Goal: Communication & Community: Participate in discussion

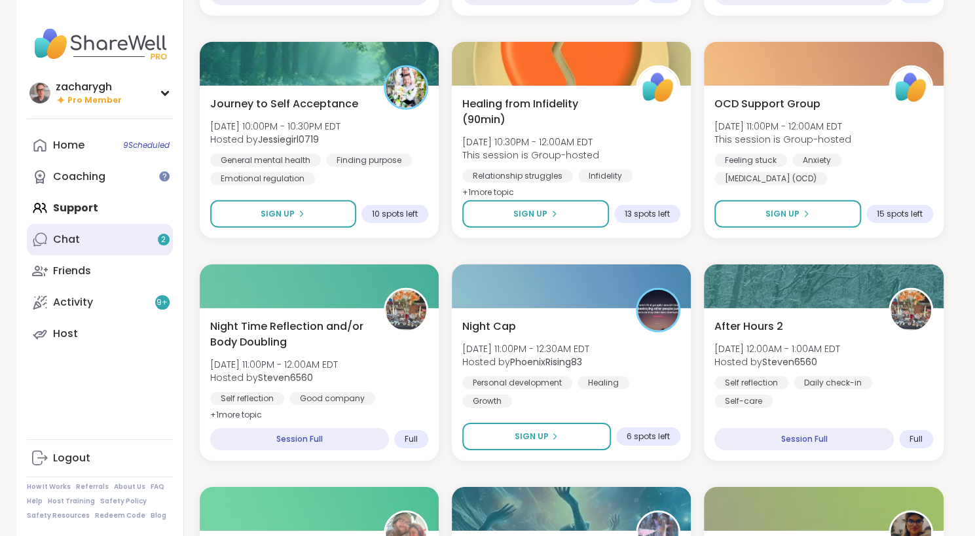
click at [73, 248] on link "Chat 2" at bounding box center [100, 239] width 146 height 31
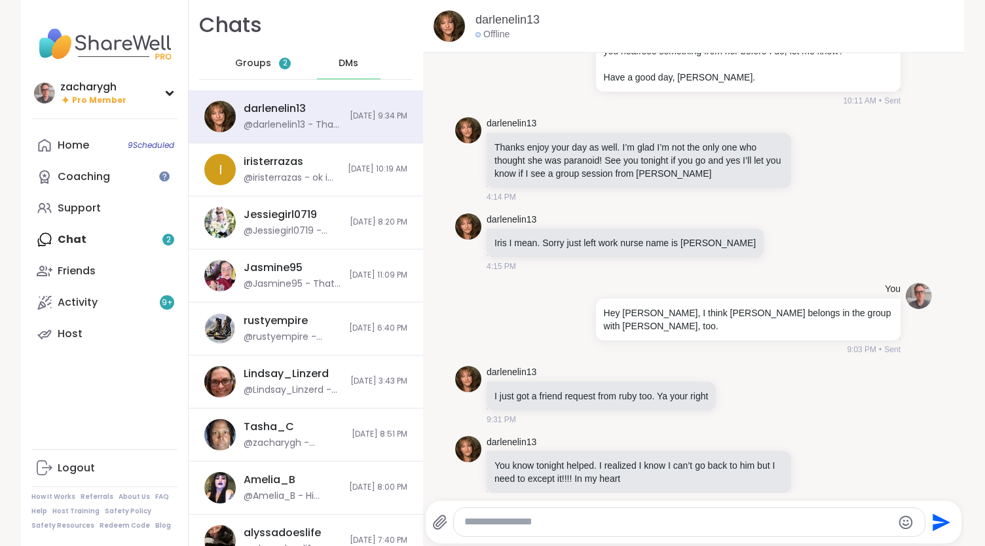
click at [240, 56] on div "Groups 2" at bounding box center [263, 63] width 64 height 31
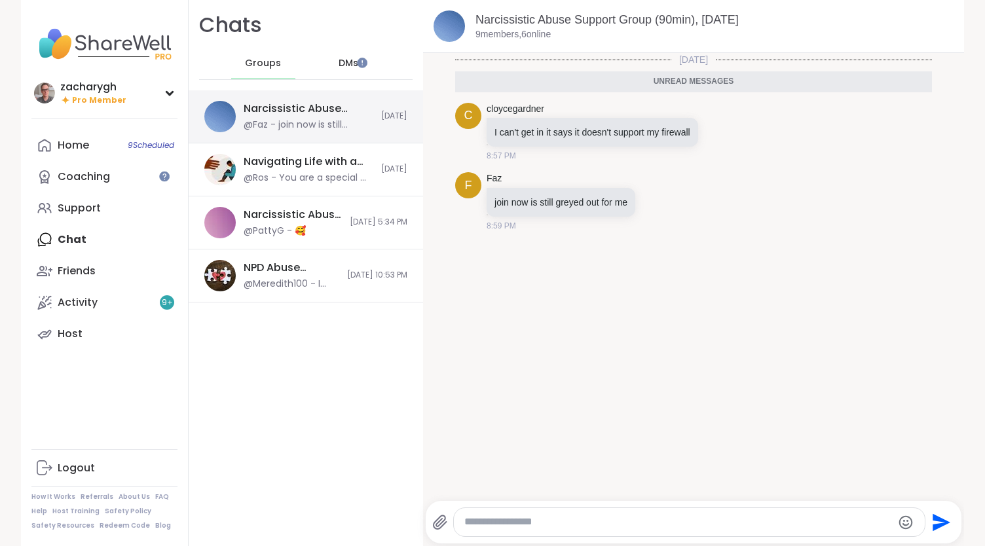
click at [244, 112] on div "Narcissistic Abuse Support Group (90min), Sep 10" at bounding box center [309, 109] width 130 height 14
click at [71, 151] on div "Home 9 Scheduled" at bounding box center [73, 145] width 31 height 14
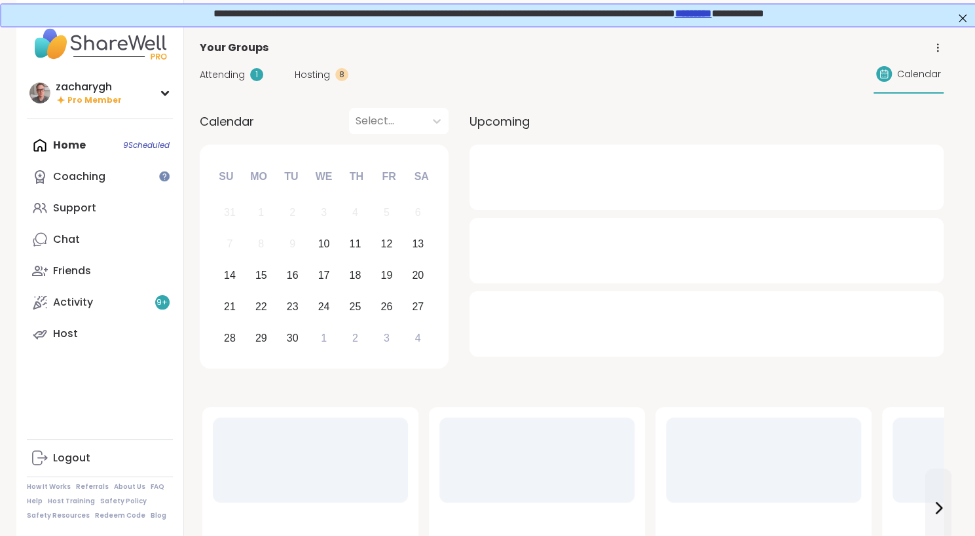
click at [223, 82] on div "Attending 1 Hosting 8 Calendar" at bounding box center [572, 75] width 744 height 38
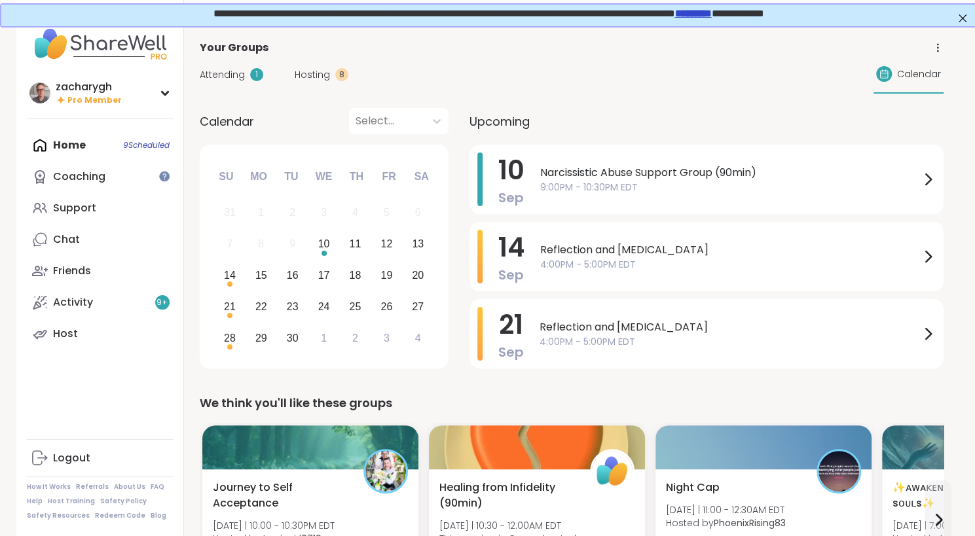
click at [220, 69] on span "Attending" at bounding box center [222, 75] width 45 height 14
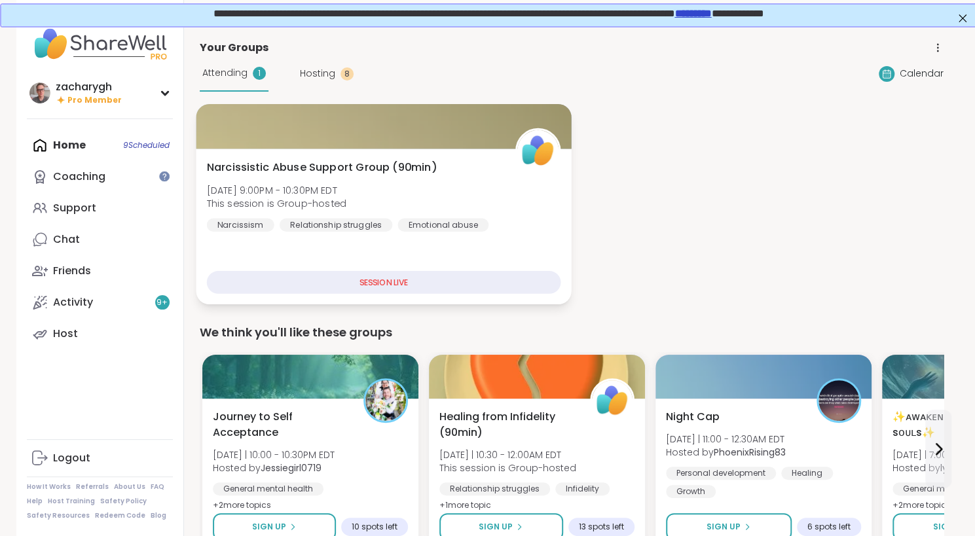
click at [348, 171] on span "Narcissistic Abuse Support Group (90min)" at bounding box center [321, 168] width 230 height 16
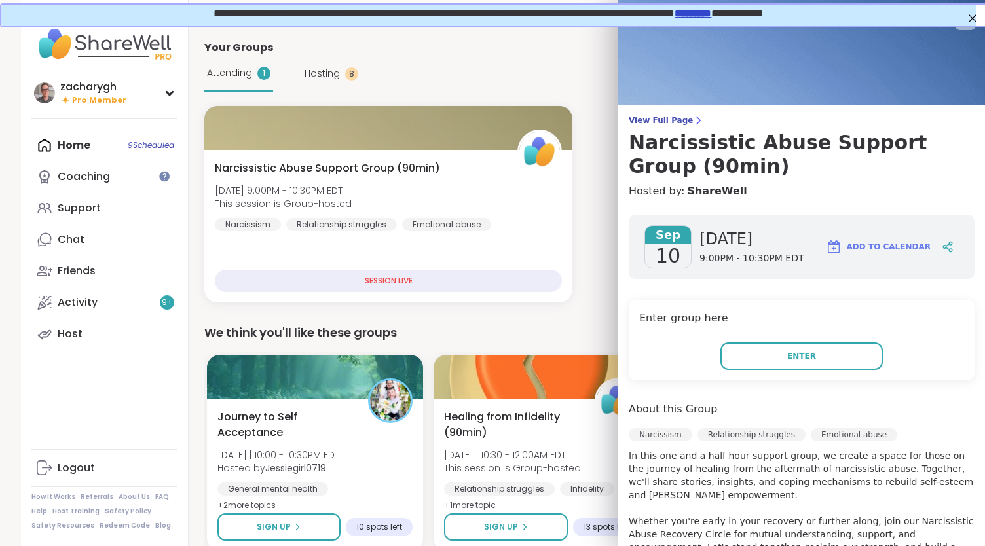
click at [779, 323] on h4 "Enter group here" at bounding box center [801, 319] width 325 height 19
click at [779, 333] on div "Enter group here Enter" at bounding box center [802, 340] width 346 height 81
click at [777, 348] on button "Enter" at bounding box center [802, 357] width 162 height 28
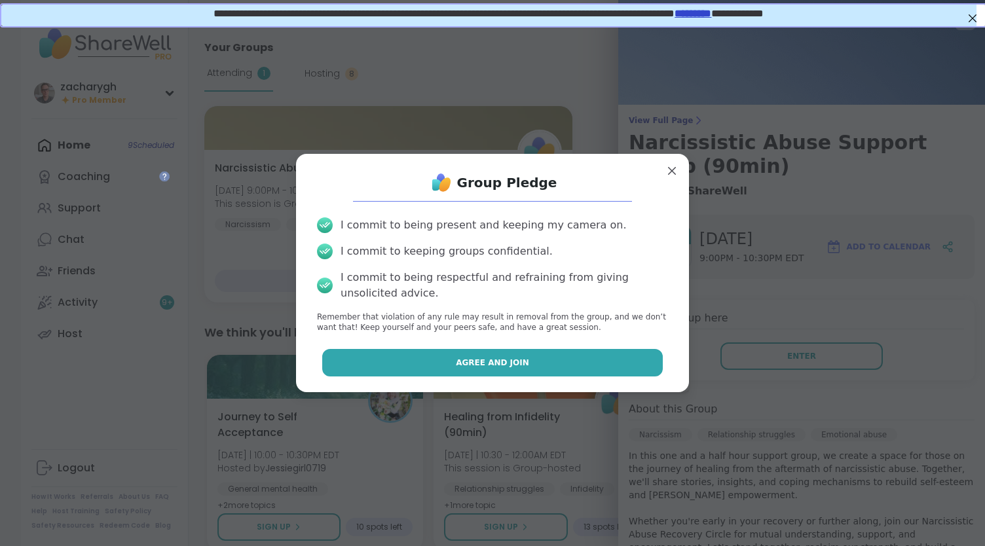
click at [631, 371] on button "Agree and Join" at bounding box center [492, 363] width 341 height 28
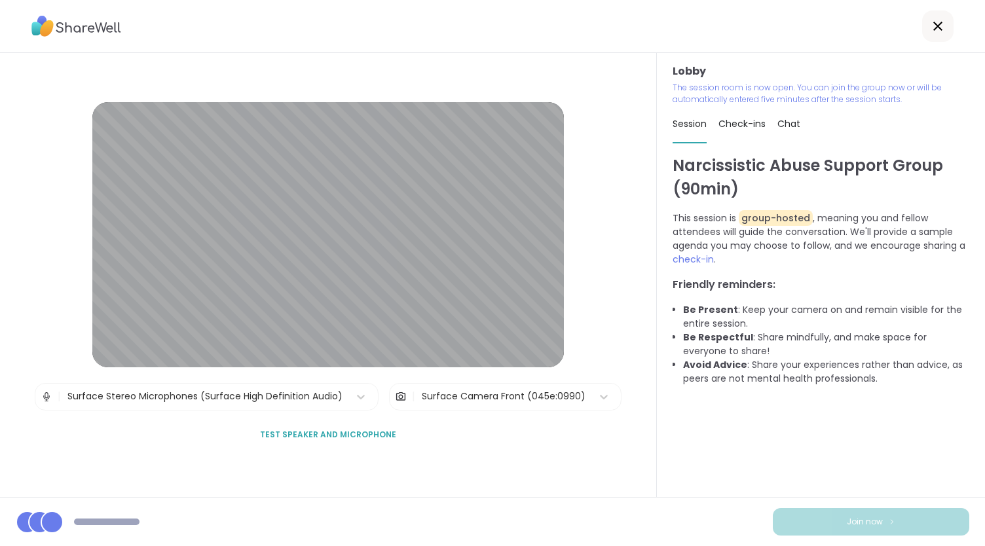
drag, startPoint x: 631, startPoint y: 371, endPoint x: 612, endPoint y: 476, distance: 107.2
click at [612, 476] on div "Lobby | Surface Stereo Microphones (Surface High Definition Audio) | Surface Ca…" at bounding box center [328, 275] width 657 height 444
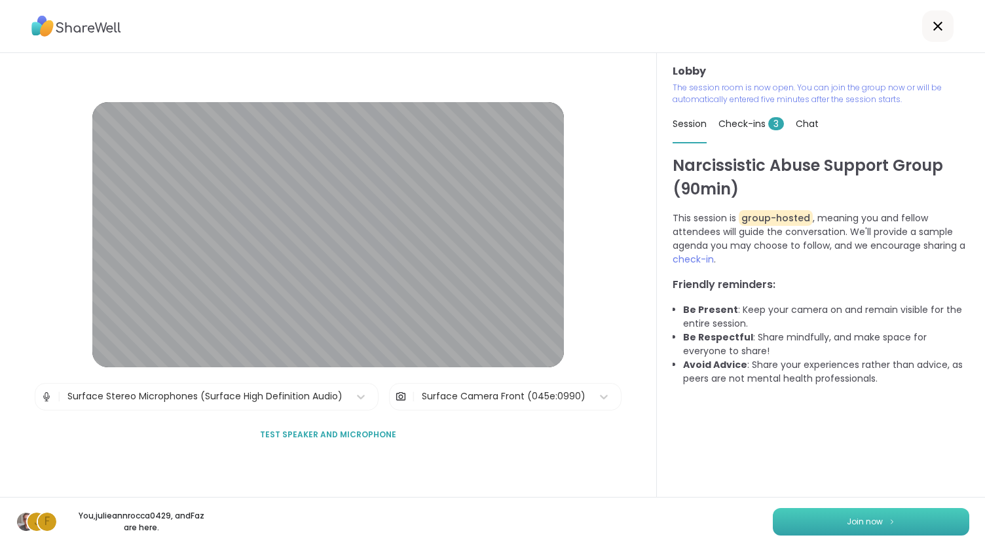
click at [815, 509] on button "Join now" at bounding box center [871, 522] width 197 height 28
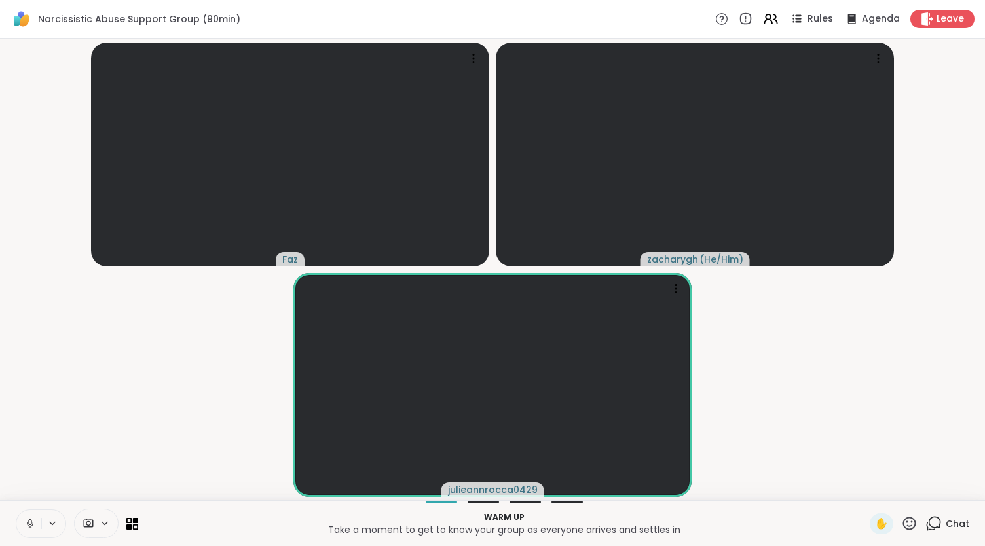
click at [739, 410] on video-player-container "Faz zacharygh ( He/Him ) julieannrocca0429" at bounding box center [492, 269] width 969 height 451
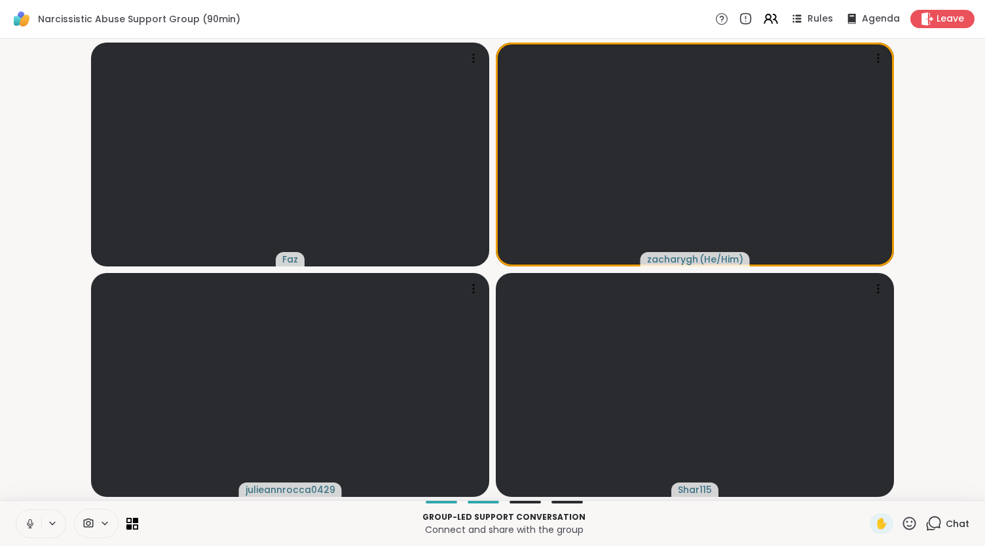
click at [946, 519] on span "Chat" at bounding box center [958, 523] width 24 height 13
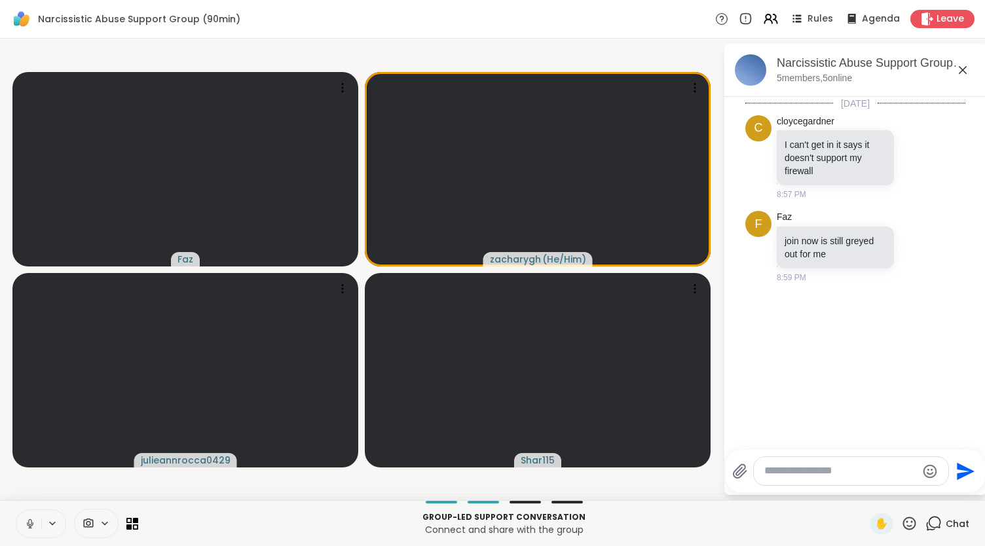
click at [946, 519] on span "Chat" at bounding box center [958, 523] width 24 height 13
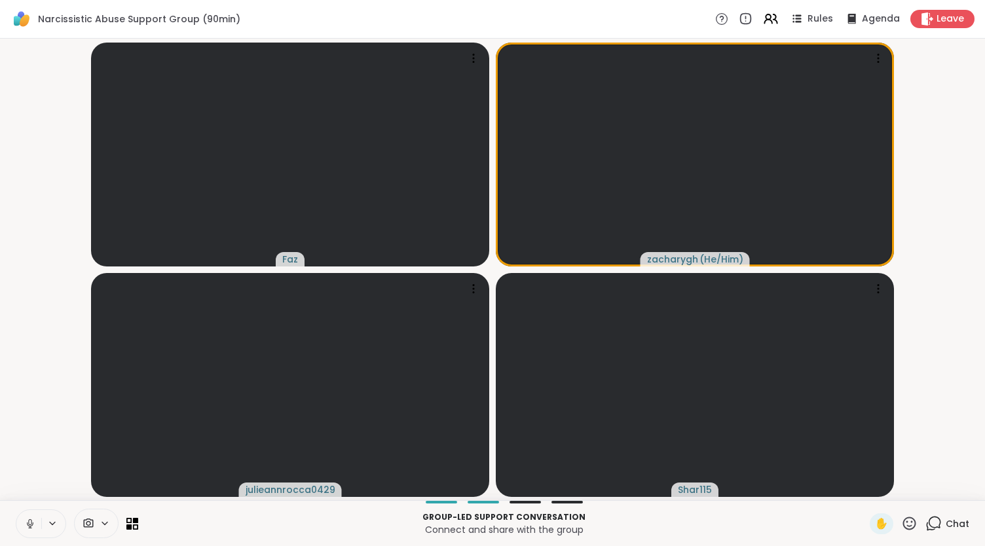
click at [935, 520] on div "Chat" at bounding box center [948, 524] width 44 height 21
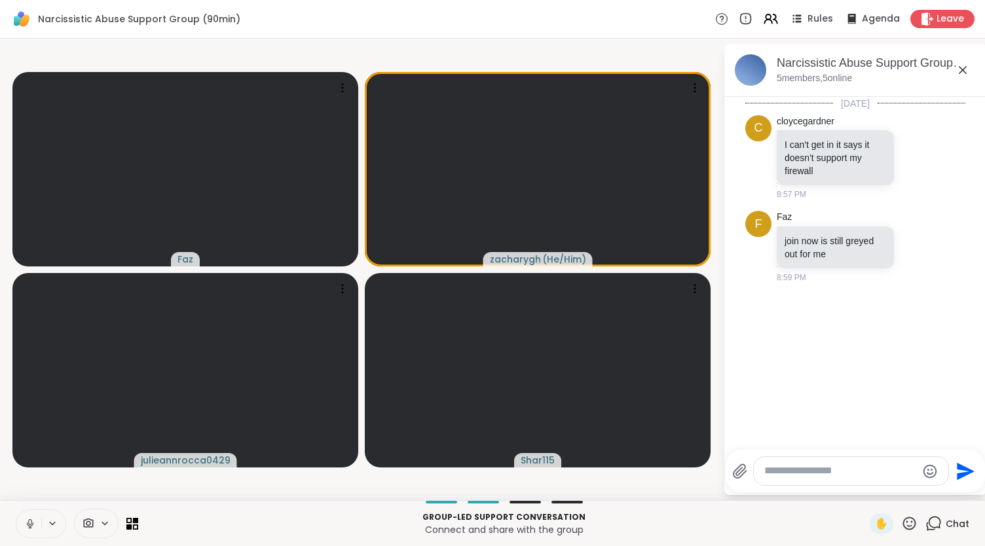
click at [935, 520] on div "Chat" at bounding box center [948, 524] width 44 height 21
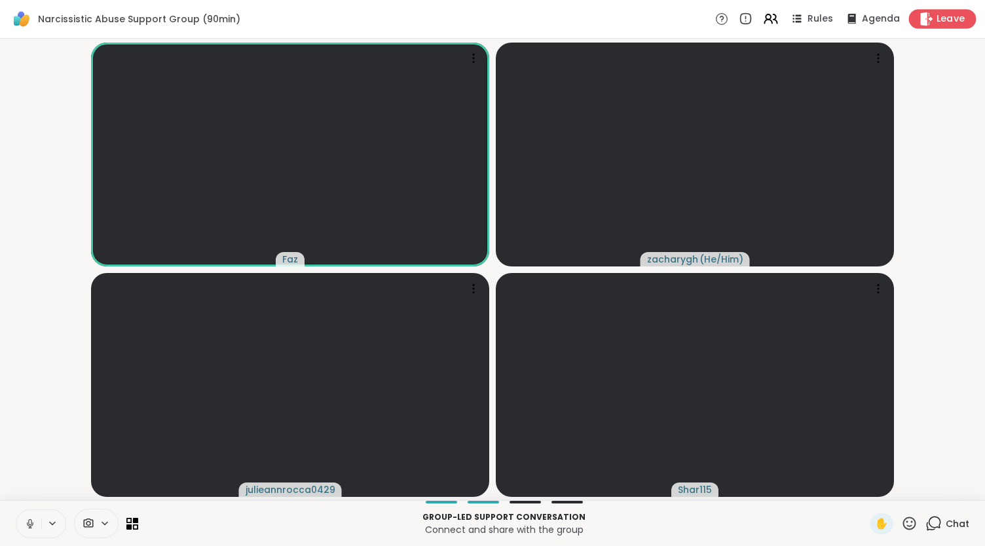
click at [943, 19] on span "Leave" at bounding box center [951, 19] width 29 height 14
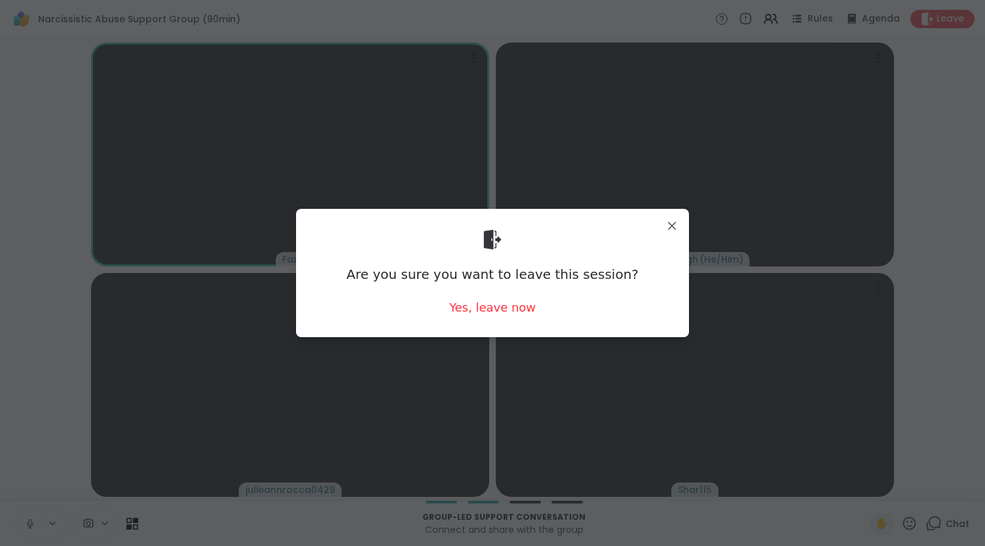
click at [472, 316] on div "Are you sure you want to leave this session? Yes, leave now" at bounding box center [493, 272] width 372 height 107
click at [472, 312] on div "Yes, leave now" at bounding box center [492, 307] width 86 height 16
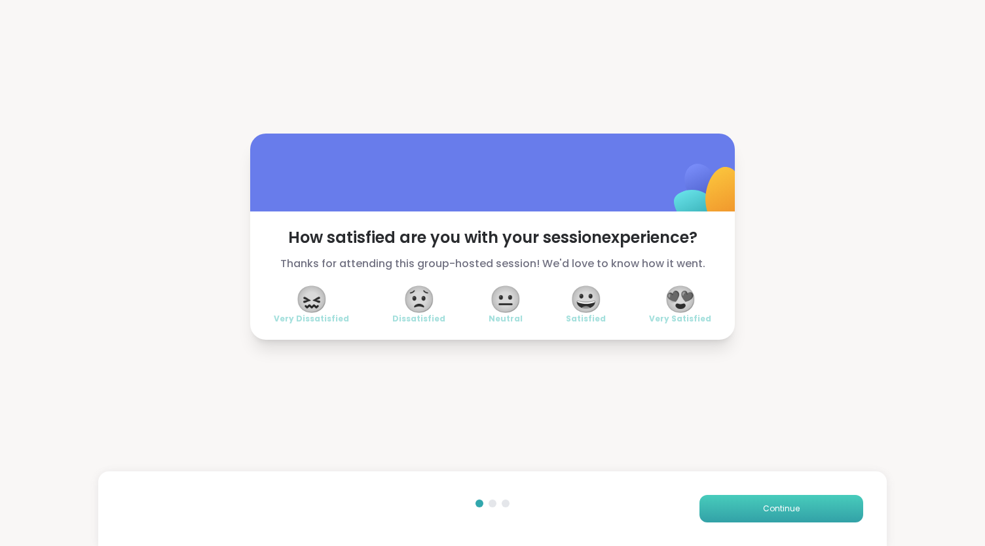
click at [778, 512] on span "Continue" at bounding box center [781, 509] width 37 height 12
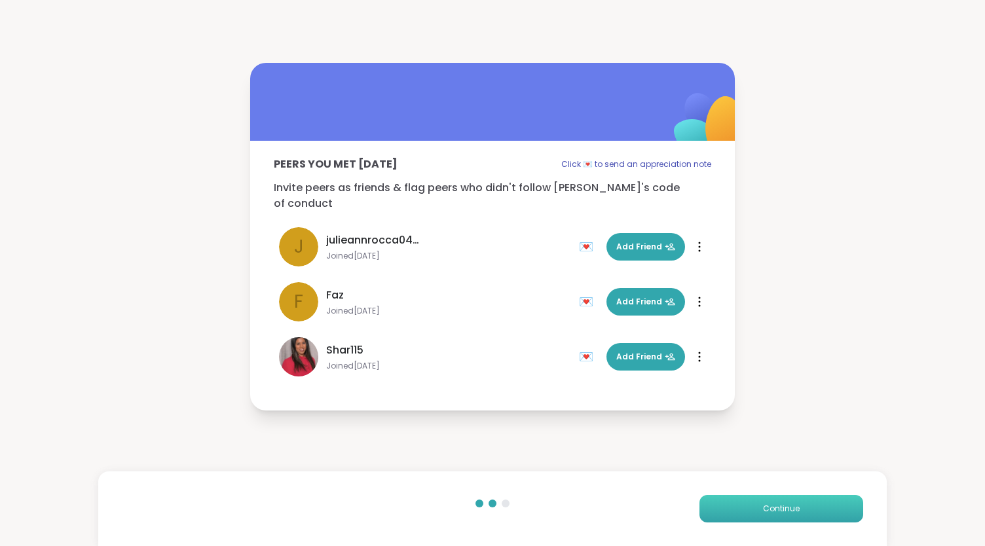
click at [777, 500] on button "Continue" at bounding box center [782, 509] width 164 height 28
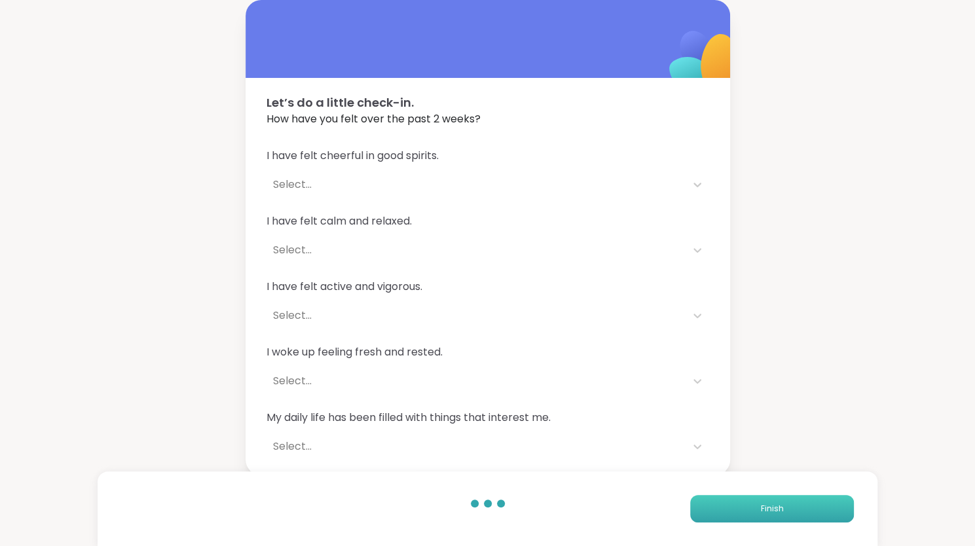
click at [772, 506] on span "Finish" at bounding box center [772, 509] width 23 height 12
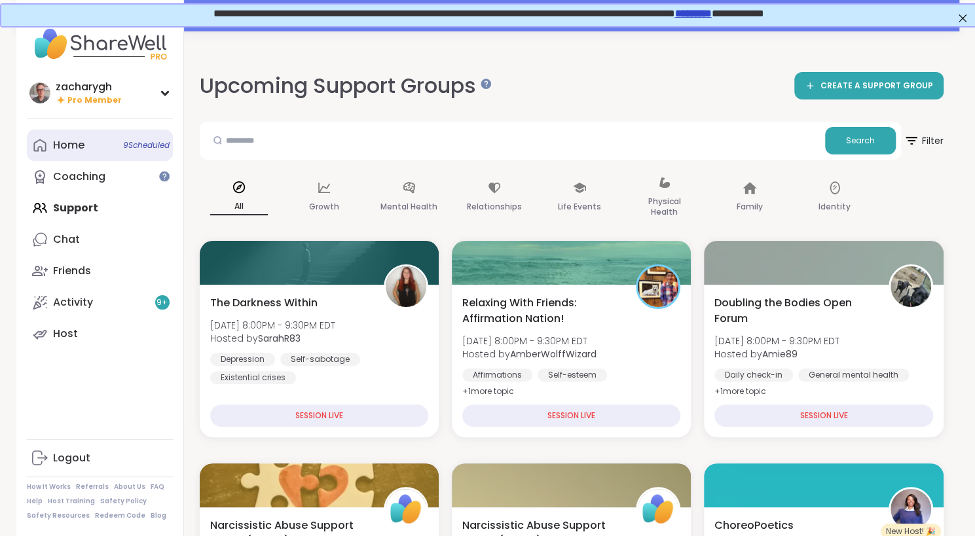
click at [89, 149] on link "Home 9 Scheduled" at bounding box center [100, 145] width 146 height 31
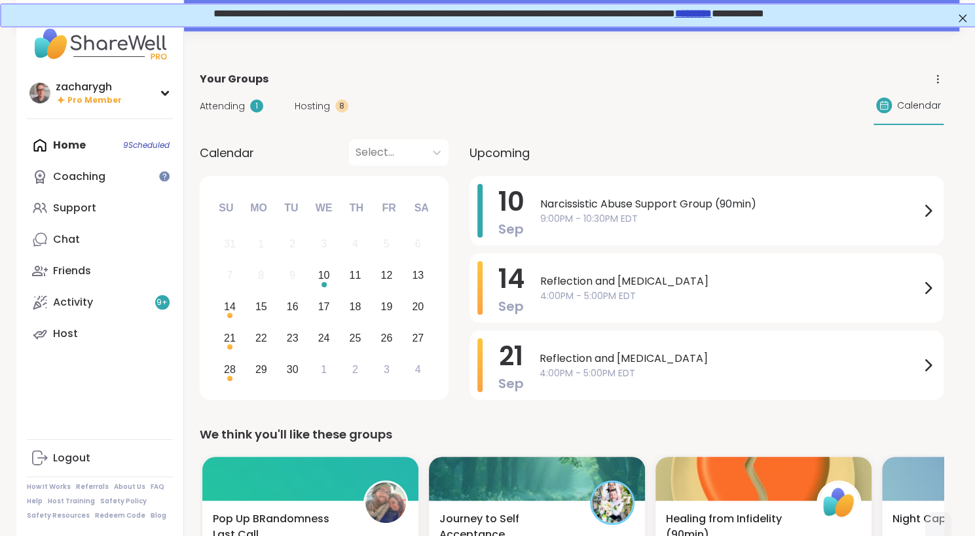
click at [206, 107] on span "Attending" at bounding box center [222, 107] width 45 height 14
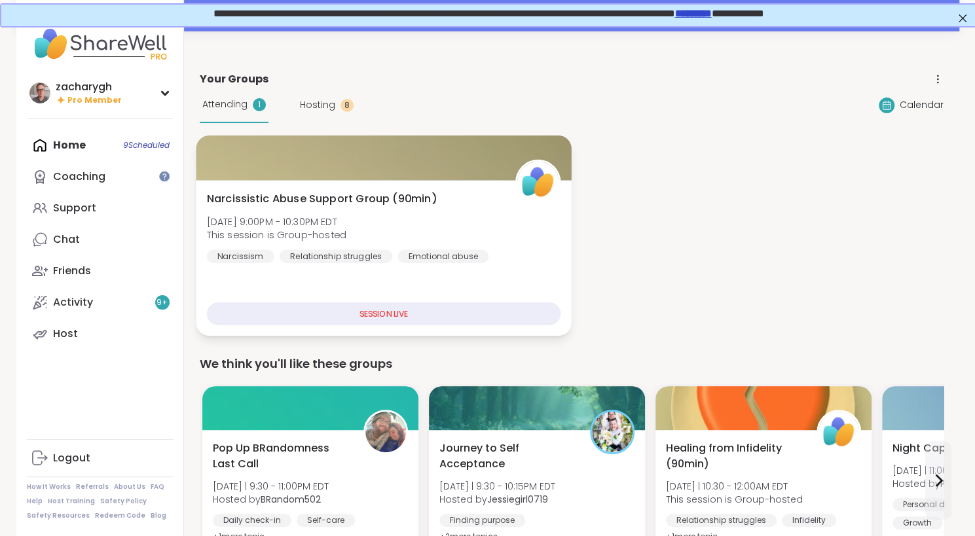
click at [279, 197] on span "Narcissistic Abuse Support Group (90min)" at bounding box center [321, 199] width 230 height 16
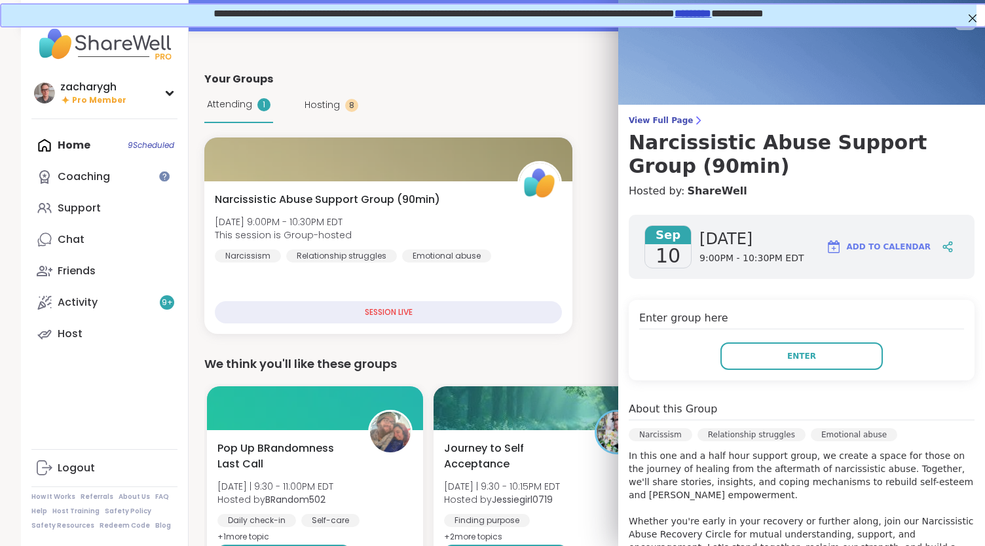
click at [807, 375] on div "Enter group here Enter" at bounding box center [802, 340] width 346 height 81
click at [804, 369] on button "Enter" at bounding box center [802, 357] width 162 height 28
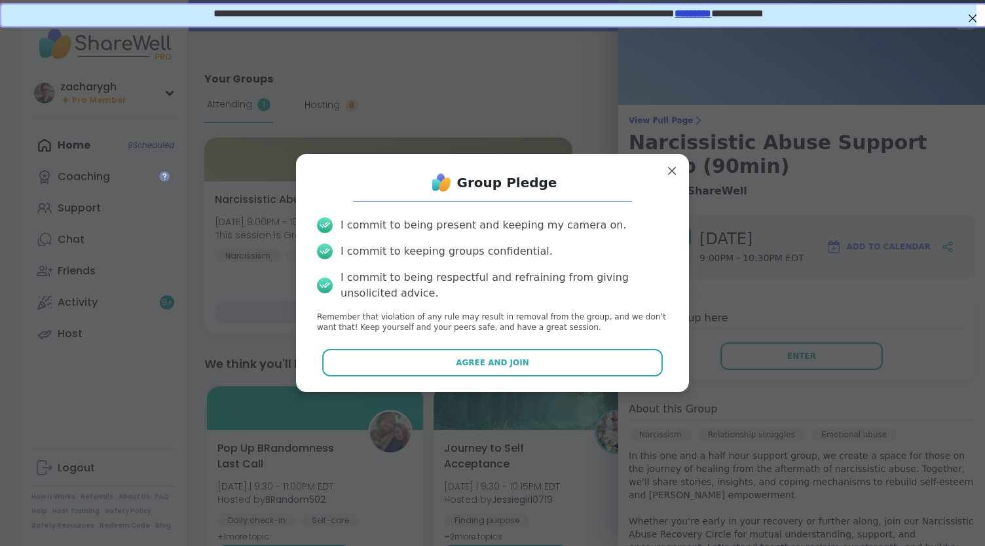
click at [599, 335] on div "I commit to being present and keeping my camera on. I commit to keeping groups …" at bounding box center [493, 276] width 372 height 138
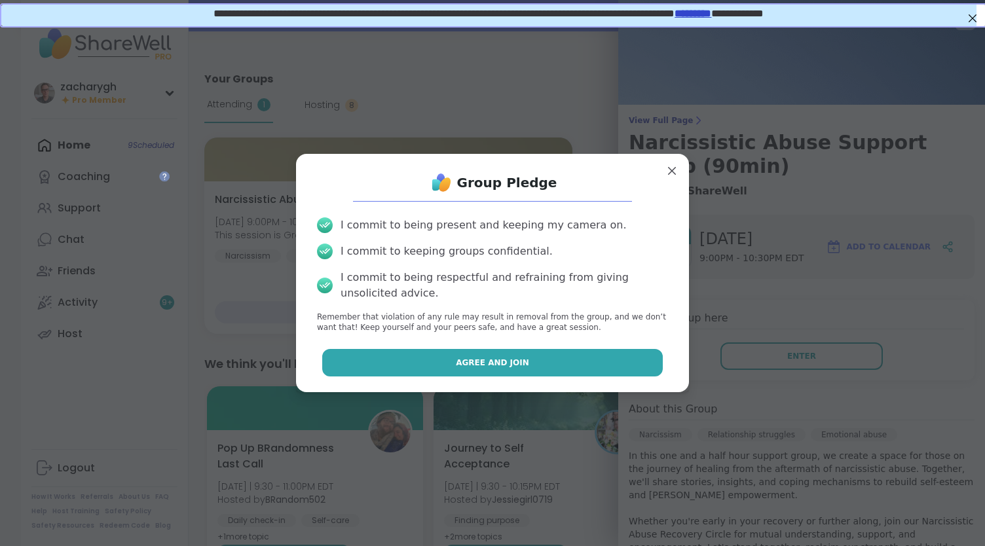
click at [596, 366] on button "Agree and Join" at bounding box center [492, 363] width 341 height 28
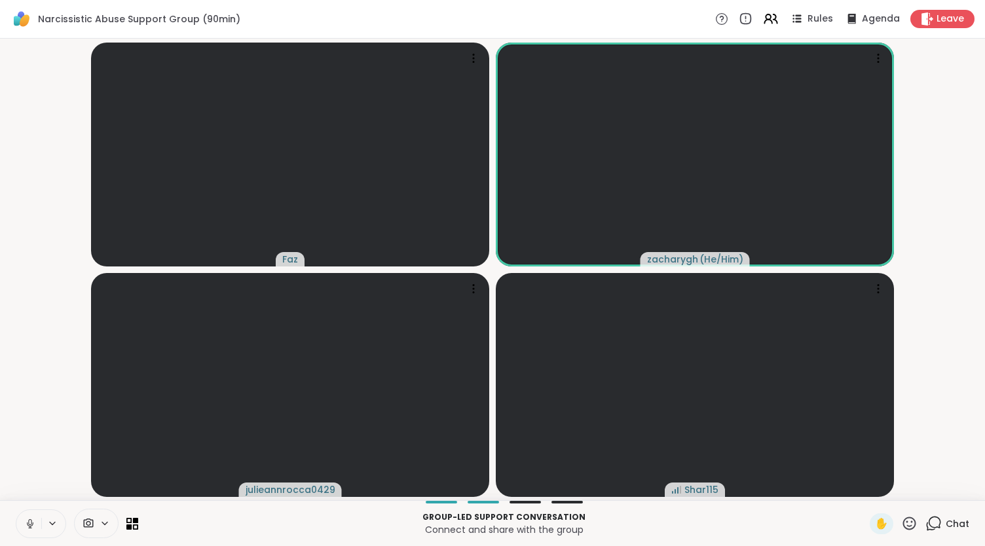
click at [938, 32] on div "Narcissistic Abuse Support Group (90min) Rules Agenda Leave" at bounding box center [492, 19] width 985 height 39
click at [938, 22] on span "Leave" at bounding box center [951, 19] width 29 height 14
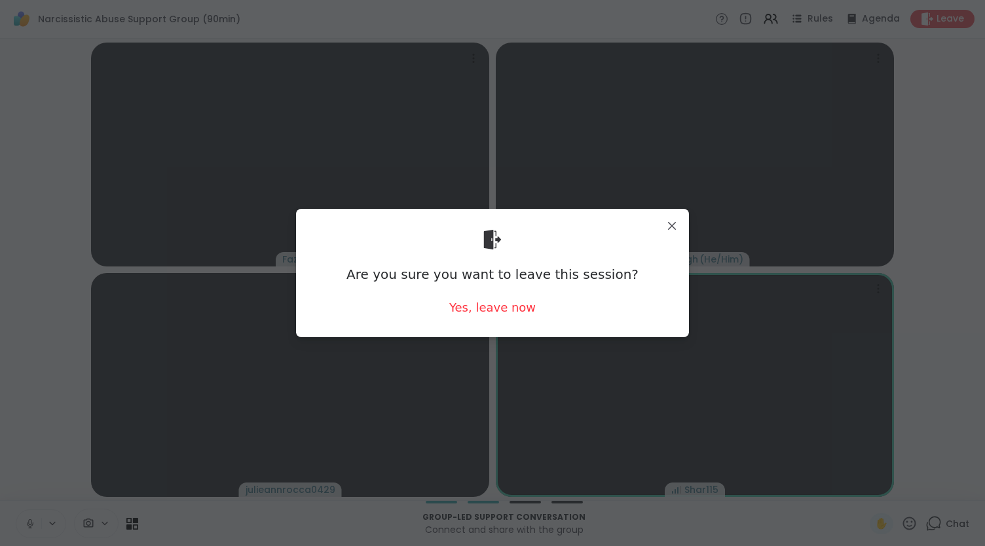
click at [505, 320] on div "Are you sure you want to leave this session? Yes, leave now" at bounding box center [493, 272] width 372 height 107
click at [504, 320] on div "Are you sure you want to leave this session? Yes, leave now" at bounding box center [493, 272] width 372 height 107
click at [510, 309] on div "Yes, leave now" at bounding box center [492, 307] width 86 height 16
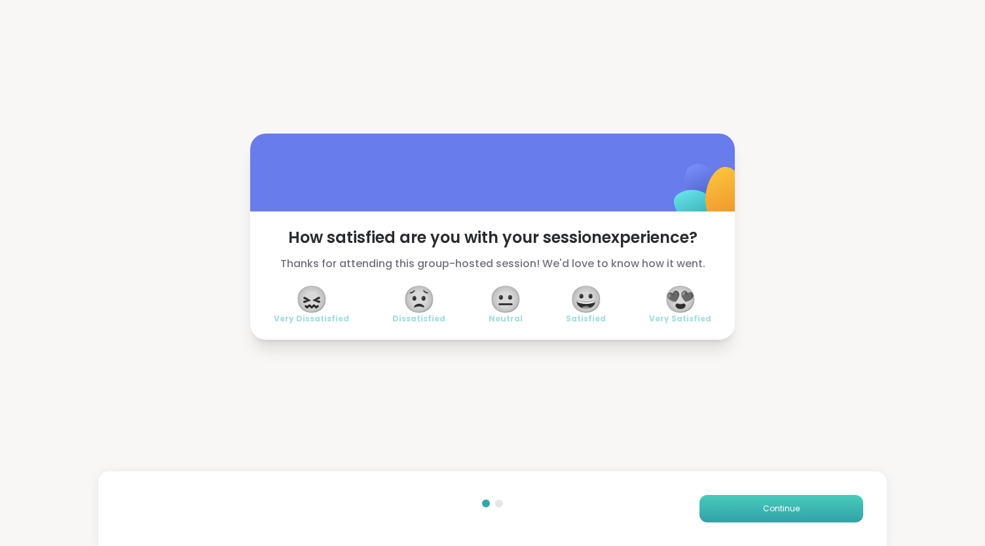
click at [770, 497] on button "Continue" at bounding box center [782, 509] width 164 height 28
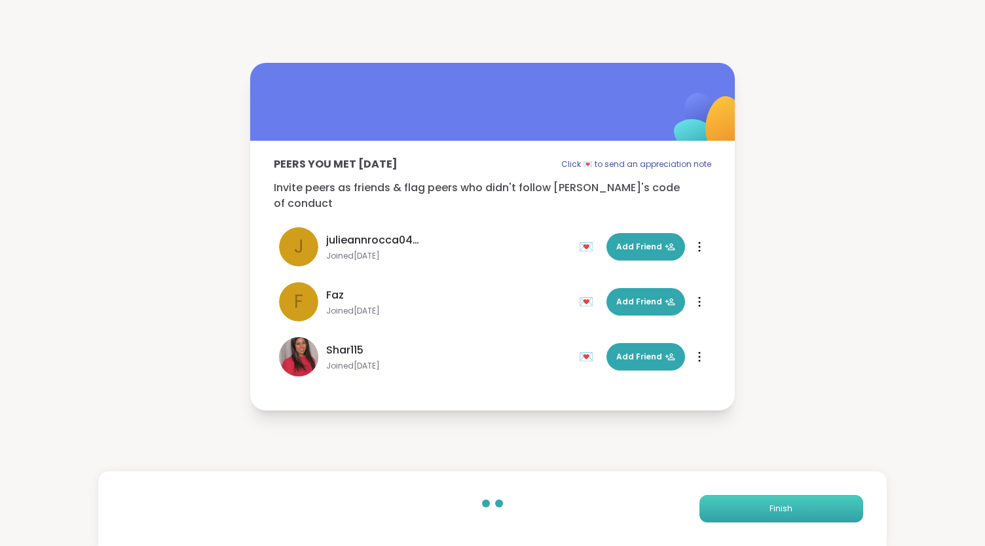
click at [783, 506] on span "Finish" at bounding box center [781, 509] width 23 height 12
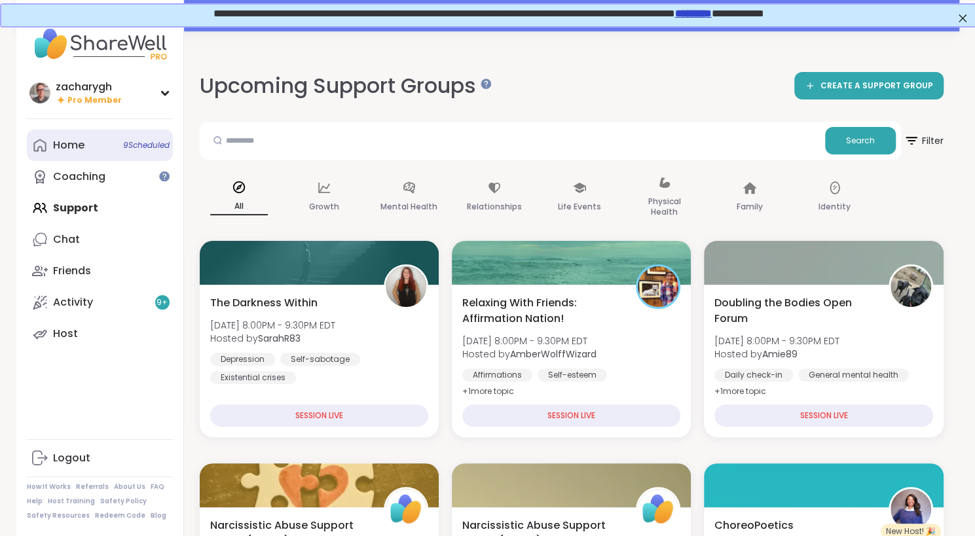
click at [96, 147] on link "Home 9 Scheduled" at bounding box center [100, 145] width 146 height 31
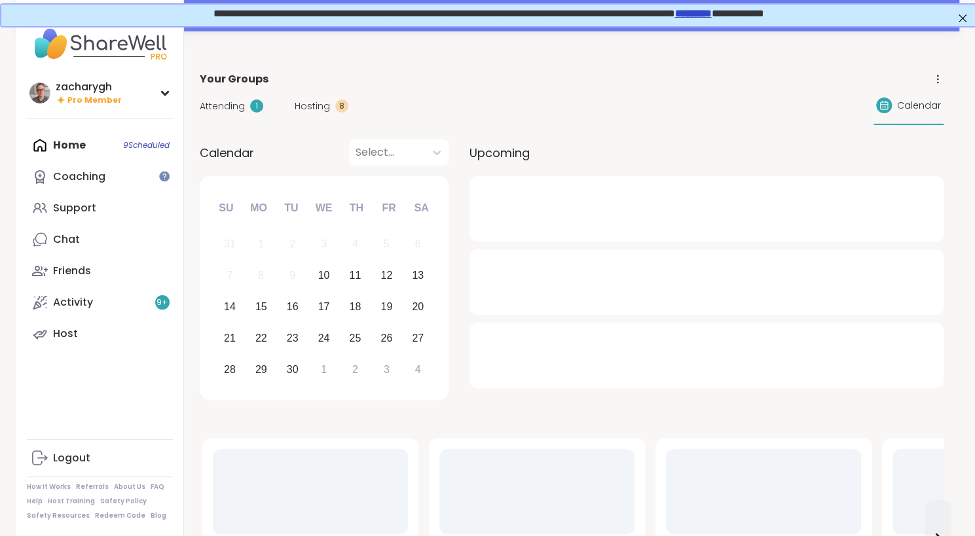
click at [210, 103] on span "Attending" at bounding box center [222, 107] width 45 height 14
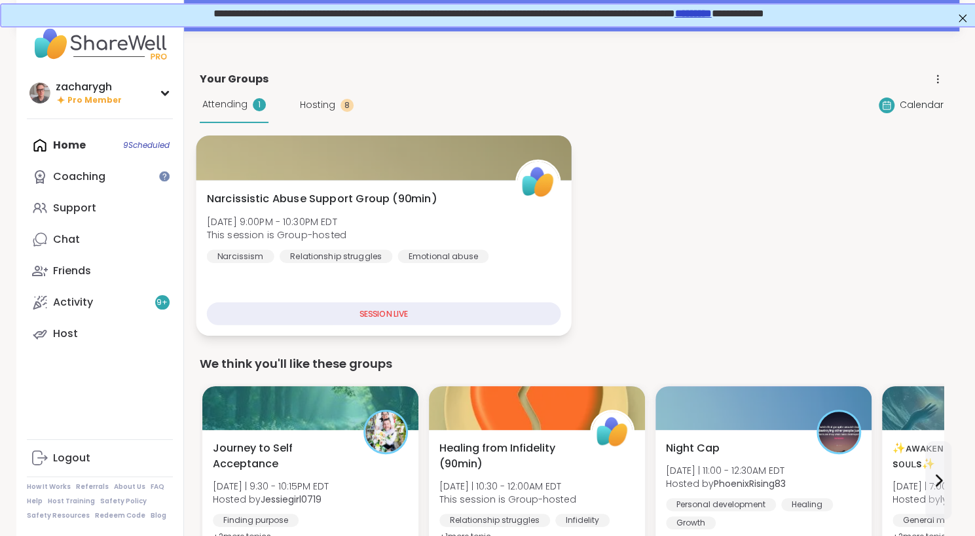
click at [278, 194] on span "Narcissistic Abuse Support Group (90min)" at bounding box center [321, 199] width 230 height 16
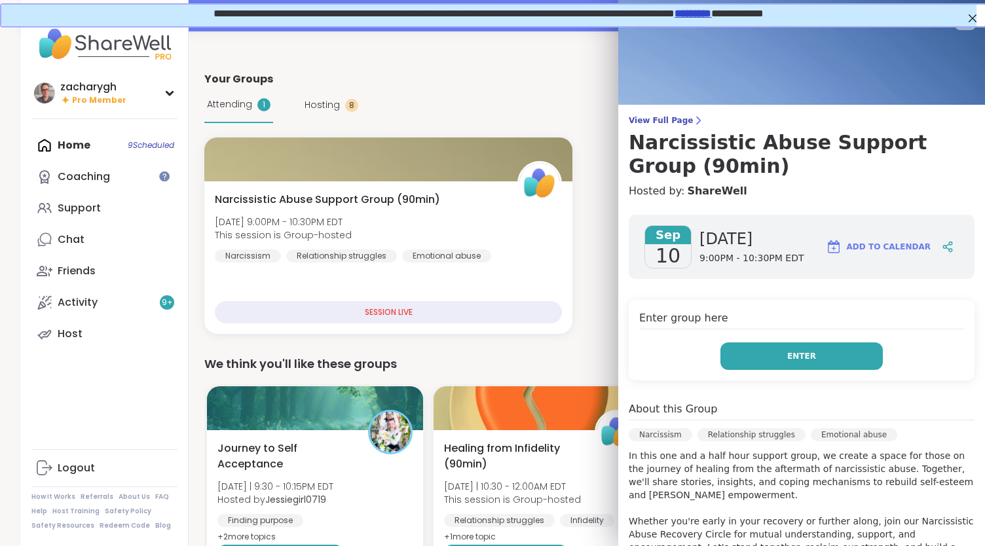
click at [726, 358] on button "Enter" at bounding box center [802, 357] width 162 height 28
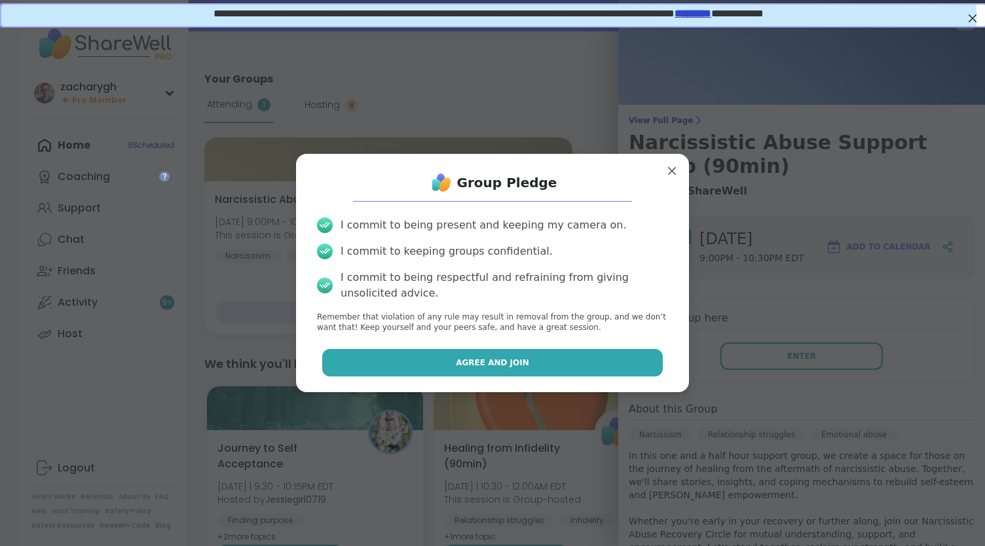
click at [612, 353] on button "Agree and Join" at bounding box center [492, 363] width 341 height 28
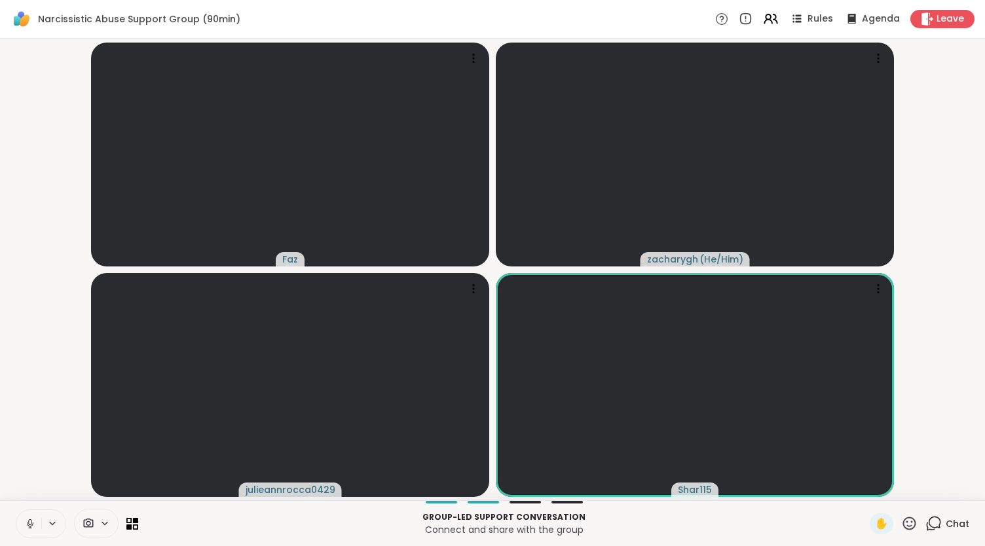
click at [17, 525] on button at bounding box center [28, 524] width 25 height 28
click at [16, 510] on button at bounding box center [28, 524] width 25 height 28
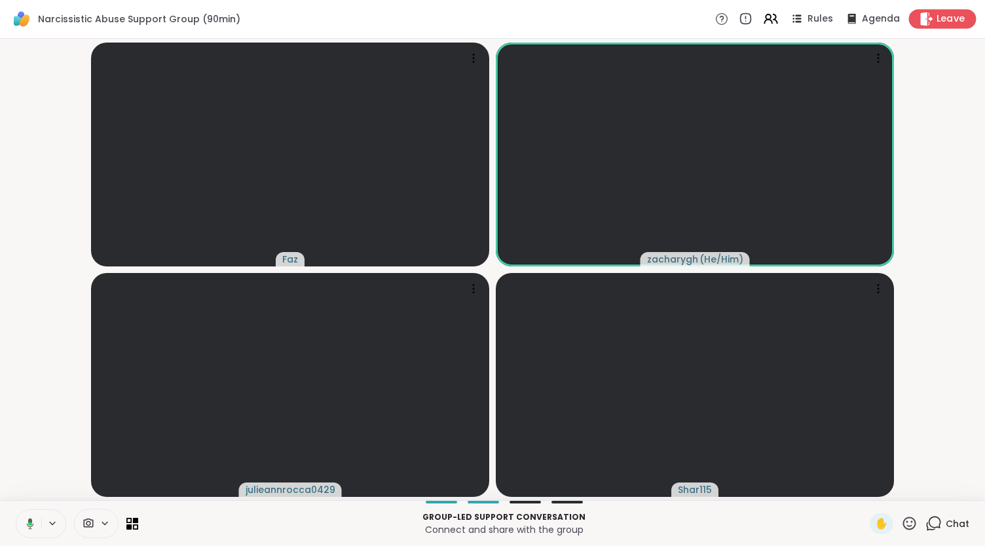
click at [937, 18] on span "Leave" at bounding box center [951, 19] width 29 height 14
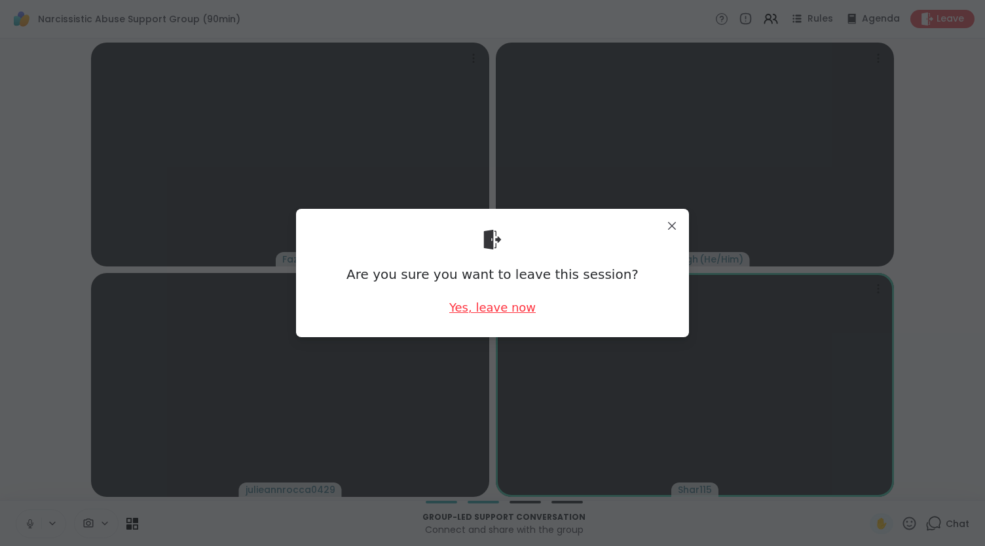
click at [506, 315] on div "Yes, leave now" at bounding box center [492, 307] width 86 height 16
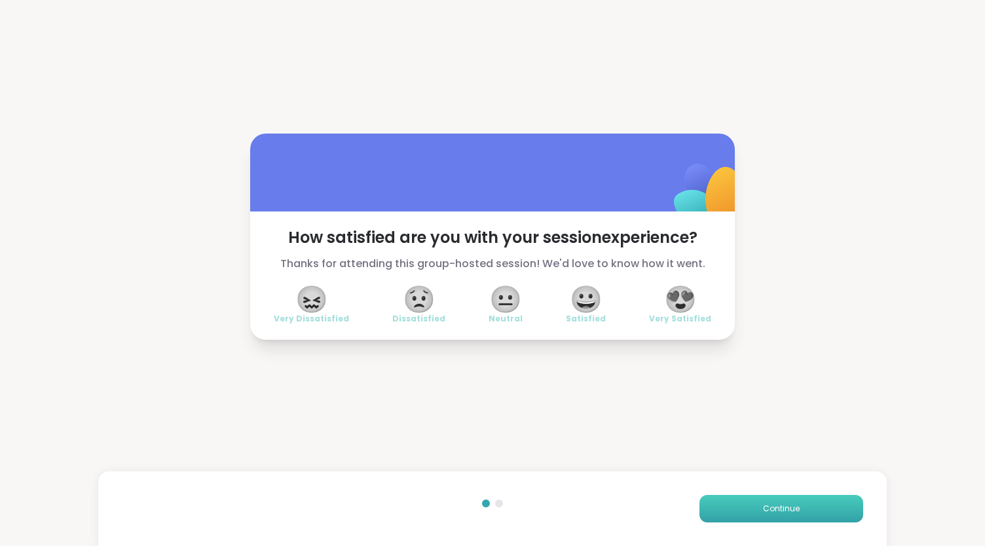
click at [763, 513] on span "Continue" at bounding box center [781, 509] width 37 height 12
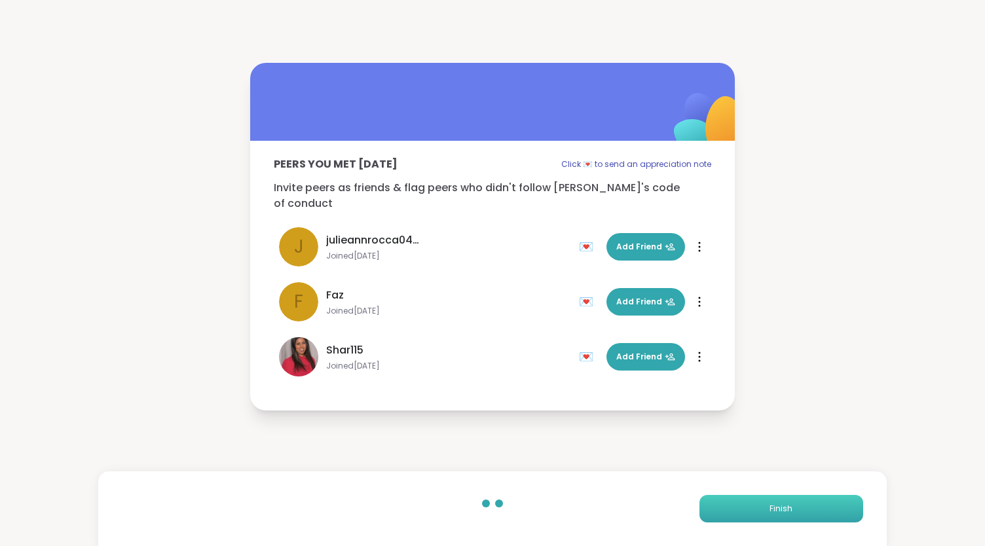
click at [818, 502] on button "Finish" at bounding box center [782, 509] width 164 height 28
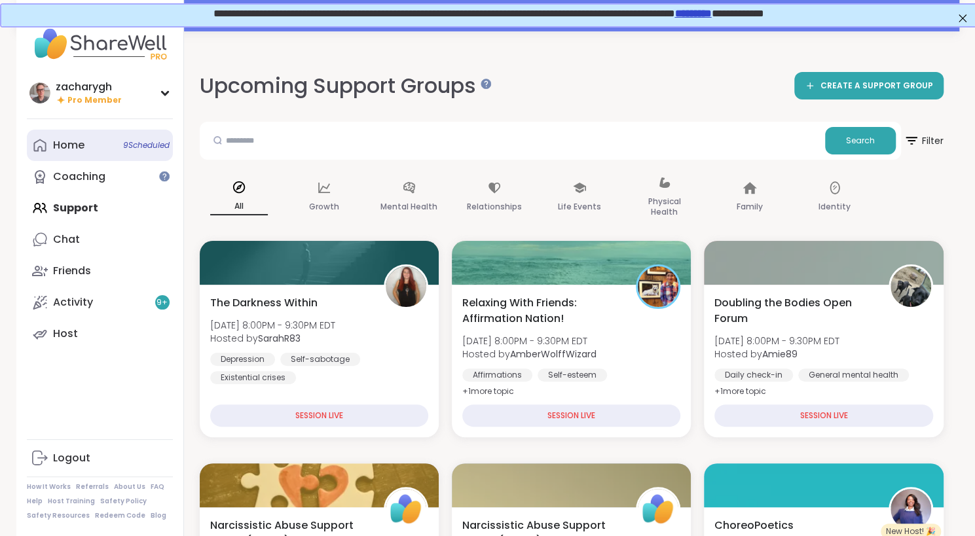
click at [69, 145] on div "Home 9 Scheduled" at bounding box center [68, 145] width 31 height 14
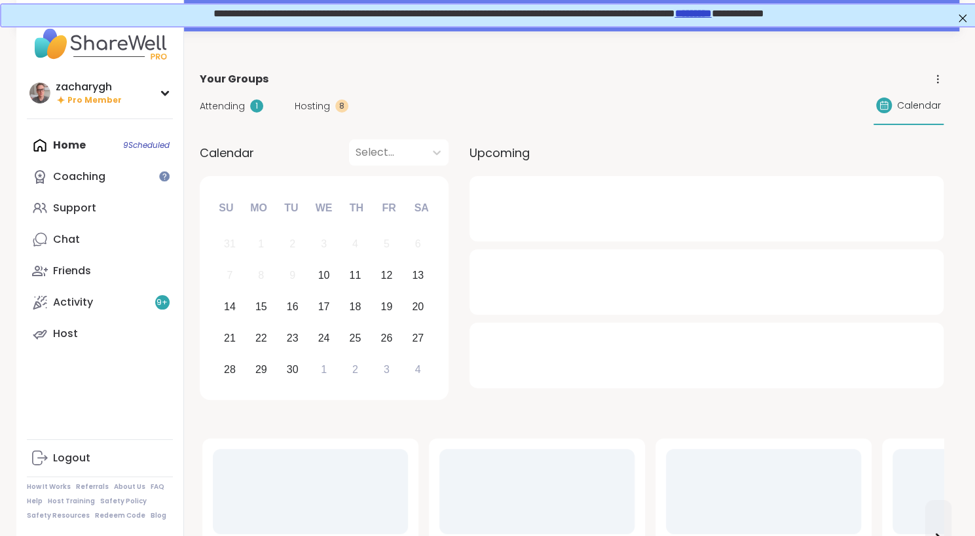
click at [223, 117] on div "Attending 1 Hosting 8 Calendar" at bounding box center [572, 106] width 744 height 38
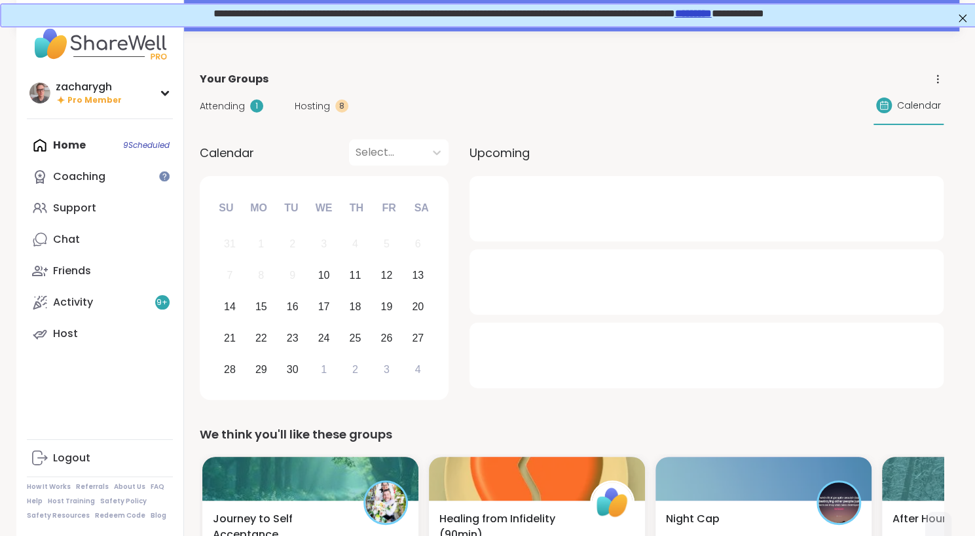
click at [223, 102] on span "Attending" at bounding box center [222, 107] width 45 height 14
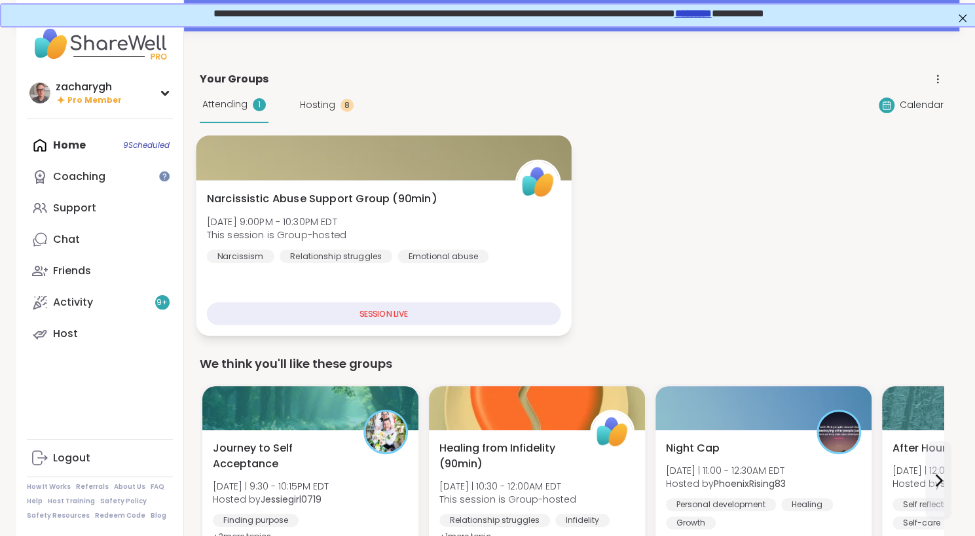
click at [442, 268] on div "Narcissistic Abuse Support Group (90min) Wed, Sep 10 | 9:00PM - 10:30PM EDT Thi…" at bounding box center [383, 258] width 375 height 156
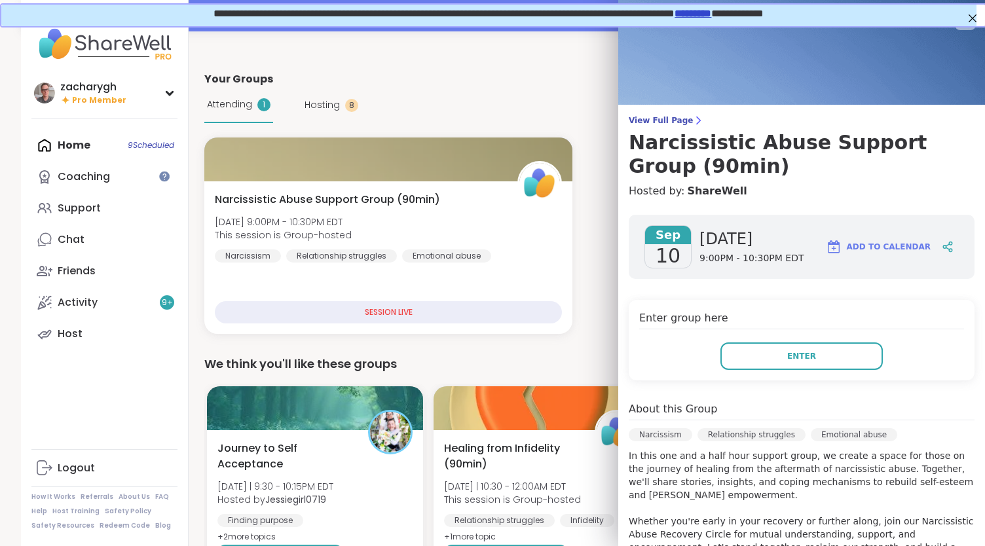
click at [750, 332] on div "Enter group here Enter" at bounding box center [802, 340] width 346 height 81
click at [755, 360] on button "Enter" at bounding box center [802, 357] width 162 height 28
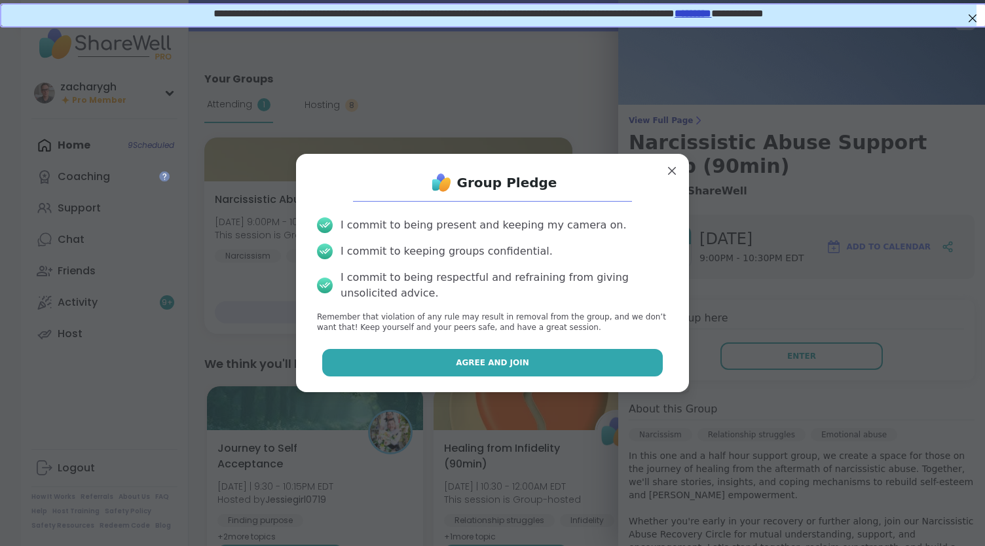
click at [607, 377] on button "Agree and Join" at bounding box center [492, 363] width 341 height 28
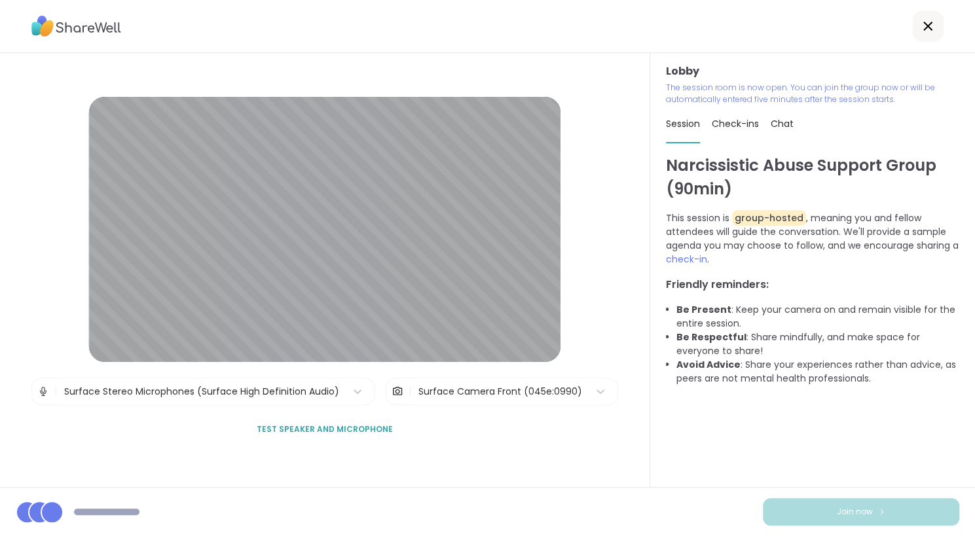
click at [802, 502] on div "Join now" at bounding box center [487, 511] width 975 height 49
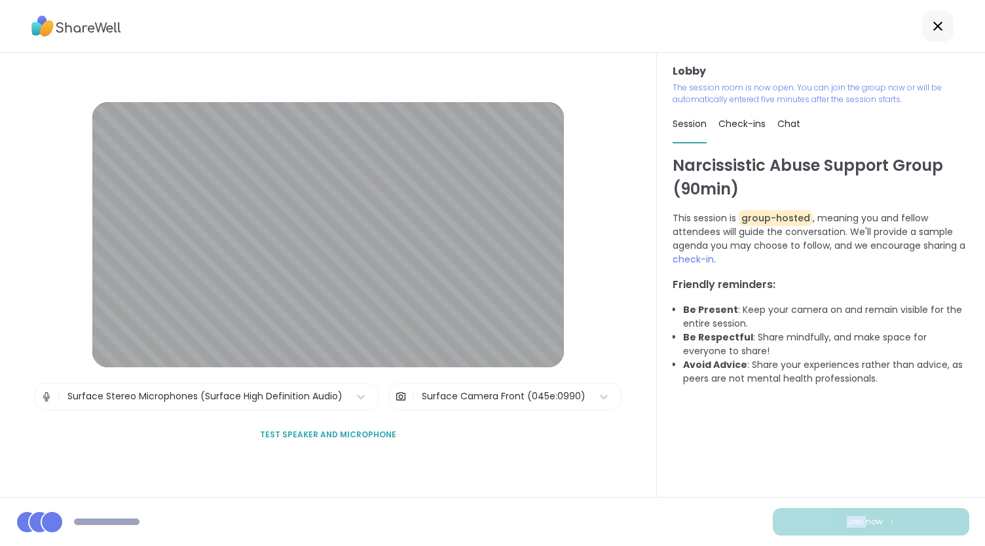
click at [802, 502] on div "Join now" at bounding box center [492, 521] width 985 height 49
click at [890, 536] on div "Join now" at bounding box center [492, 521] width 985 height 49
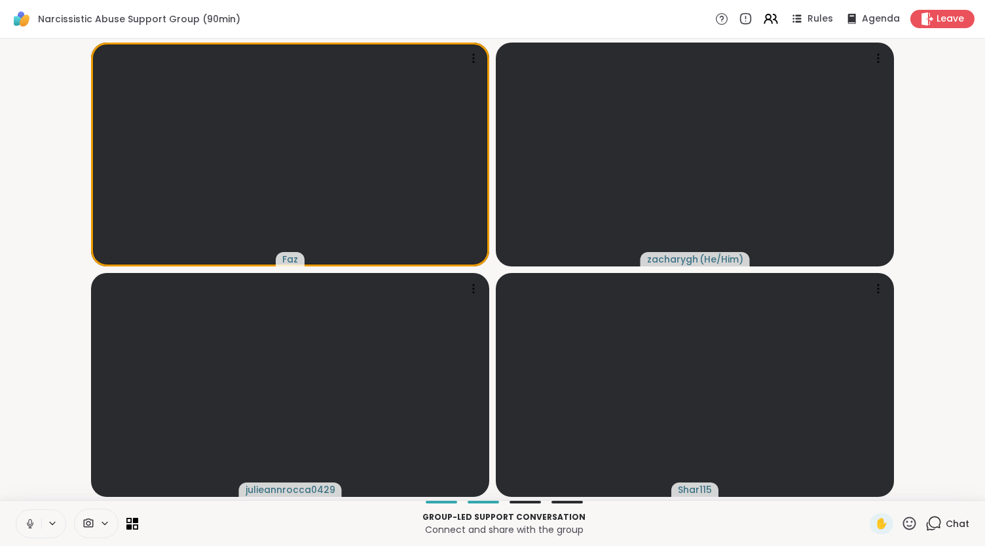
click at [25, 525] on icon at bounding box center [30, 524] width 12 height 12
click at [16, 510] on button at bounding box center [28, 524] width 25 height 28
click at [25, 525] on icon at bounding box center [30, 524] width 12 height 12
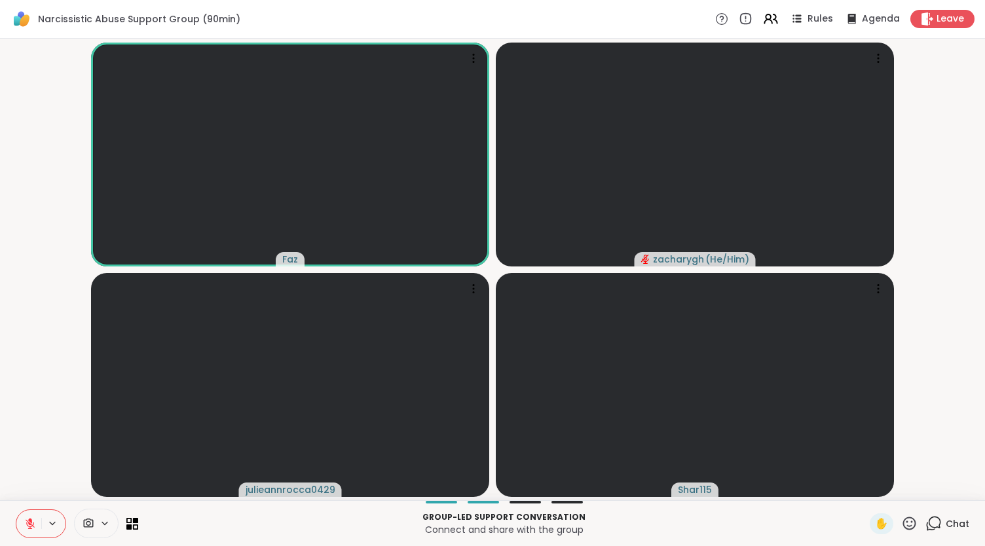
click at [946, 525] on span "Chat" at bounding box center [958, 523] width 24 height 13
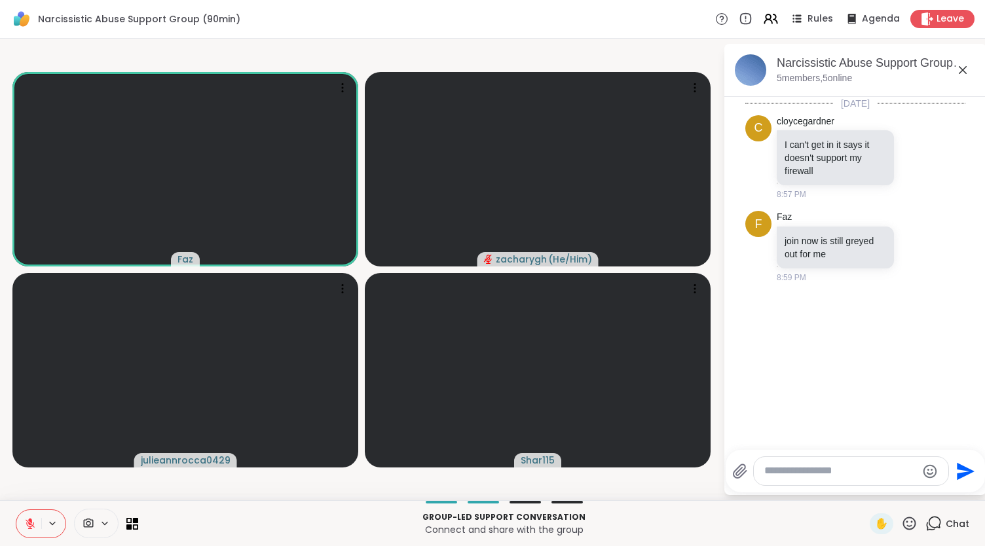
click at [859, 459] on div at bounding box center [851, 471] width 195 height 28
click at [857, 463] on div at bounding box center [851, 471] width 195 height 28
click at [854, 471] on textarea "Type your message" at bounding box center [840, 471] width 153 height 14
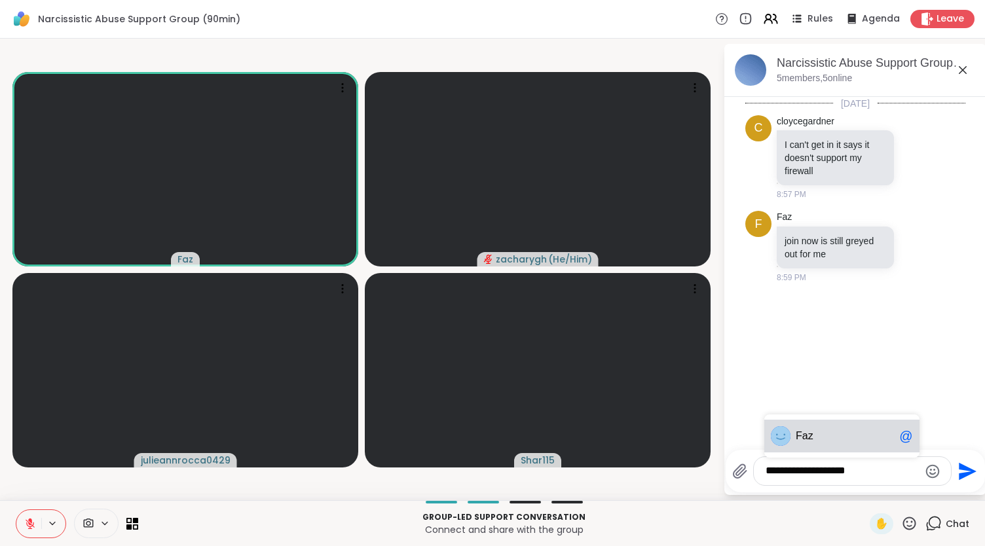
click at [832, 446] on div "Faz @" at bounding box center [841, 436] width 155 height 33
click at [832, 446] on div at bounding box center [858, 449] width 257 height 8
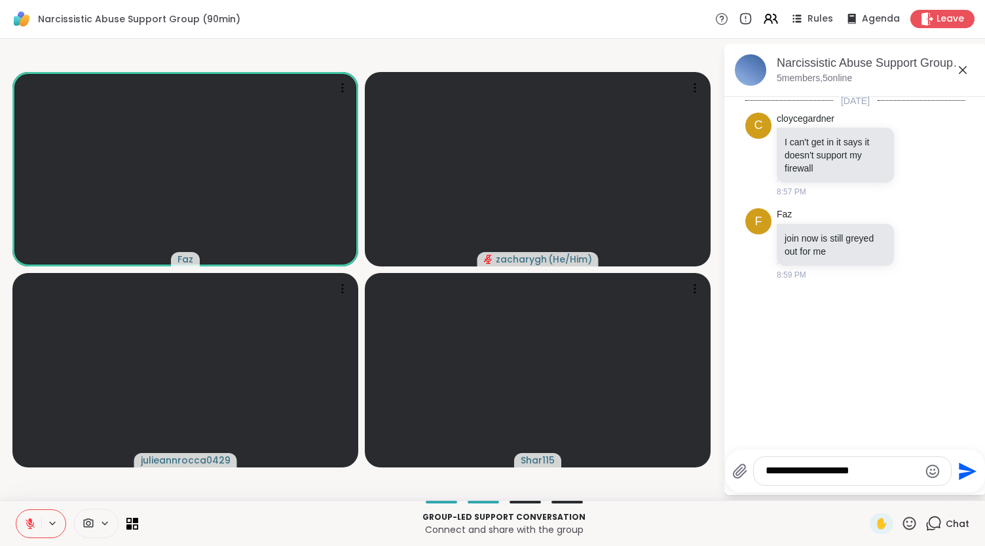
drag, startPoint x: 832, startPoint y: 446, endPoint x: 897, endPoint y: 467, distance: 68.8
click at [897, 467] on div "**********" at bounding box center [855, 269] width 262 height 451
click at [897, 467] on textarea "**********" at bounding box center [842, 471] width 153 height 14
type textarea "**********"
click at [960, 61] on div "Narcissistic Abuse Support Group (90min), Sep 10" at bounding box center [876, 63] width 199 height 16
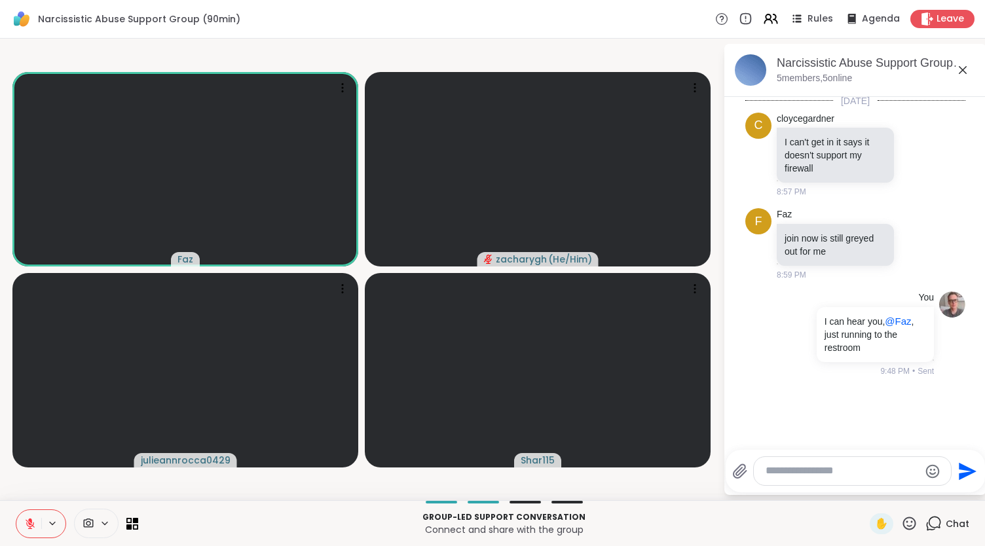
click at [960, 62] on icon at bounding box center [963, 70] width 16 height 16
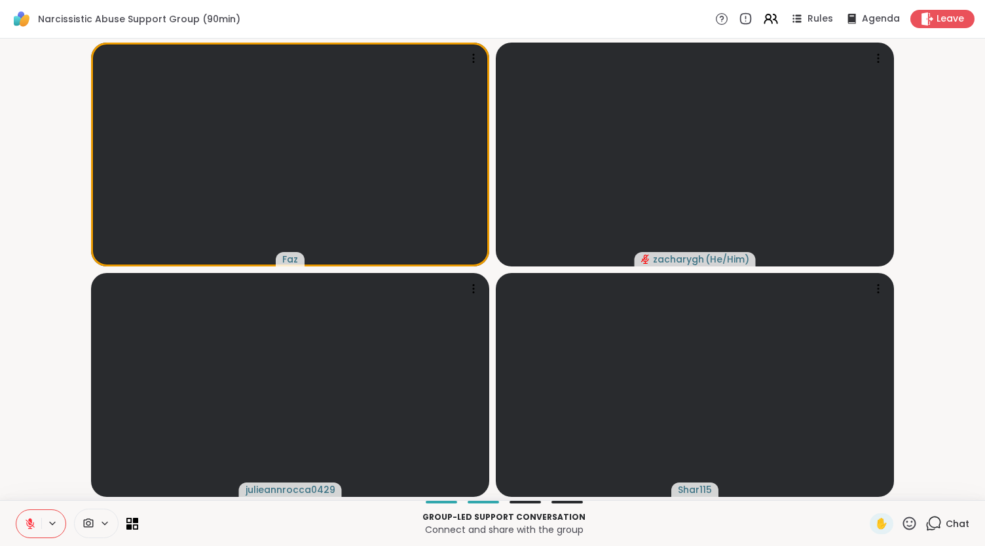
click at [975, 7] on html "Narcissistic Abuse Support Group (90min) Rules Agenda Leave Faz zacharygh ( He/…" at bounding box center [492, 273] width 985 height 546
click at [5, 252] on div "Faz zacharygh ( He/Him ) julieannrocca0429 Shar115" at bounding box center [492, 270] width 985 height 462
click at [948, 119] on video-player-container "Faz zacharygh ( He/Him ) julieannrocca0429 Shar115" at bounding box center [492, 269] width 969 height 451
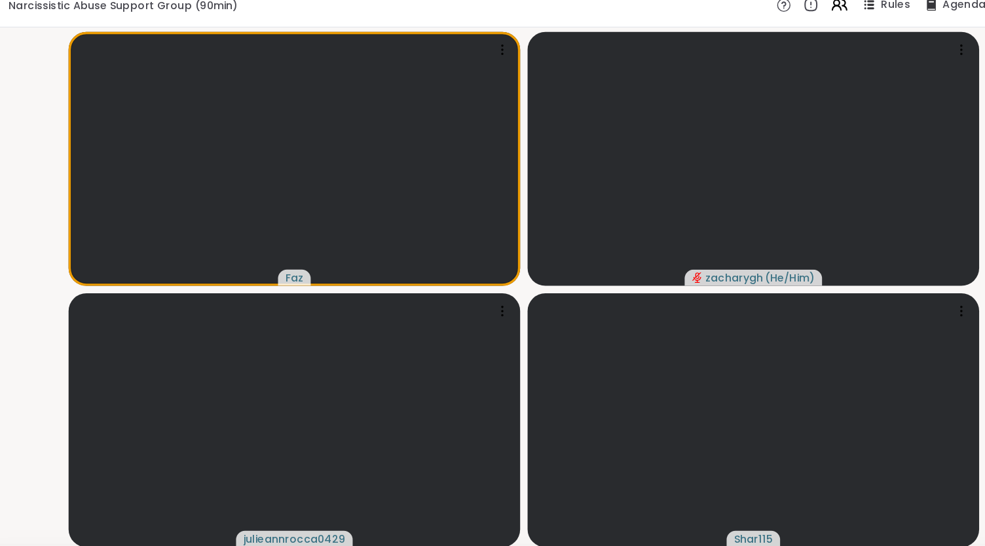
scroll to position [0, 10]
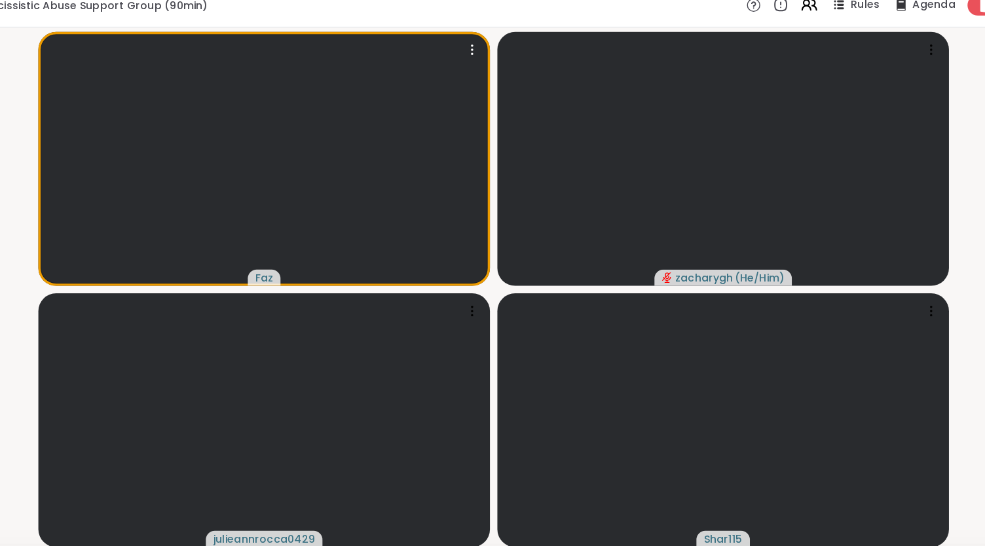
click at [134, 122] on video at bounding box center [290, 155] width 398 height 224
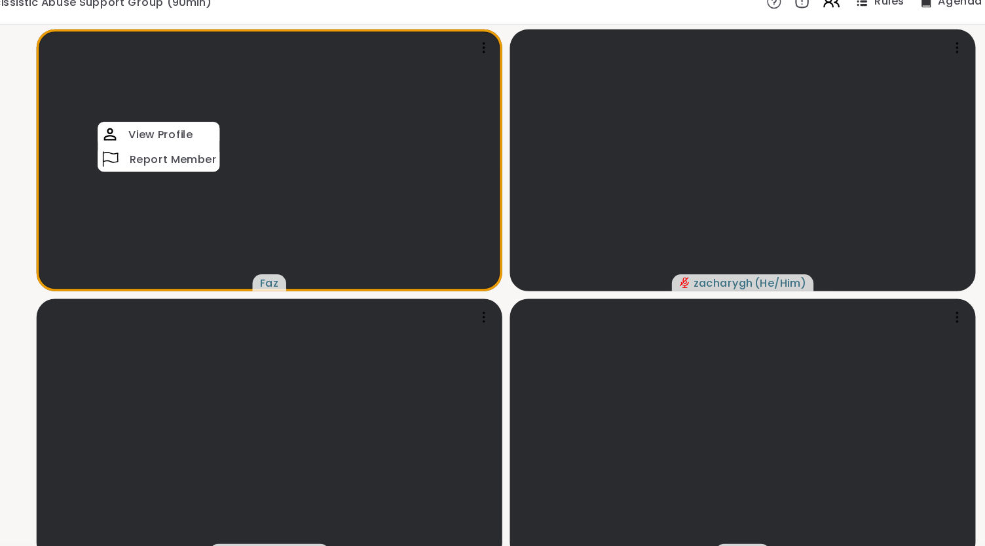
click at [66, 66] on video-player-container "Faz View Profile Report Member zacharygh ( He/Him ) julieannrocca0429 Shar115" at bounding box center [492, 269] width 969 height 451
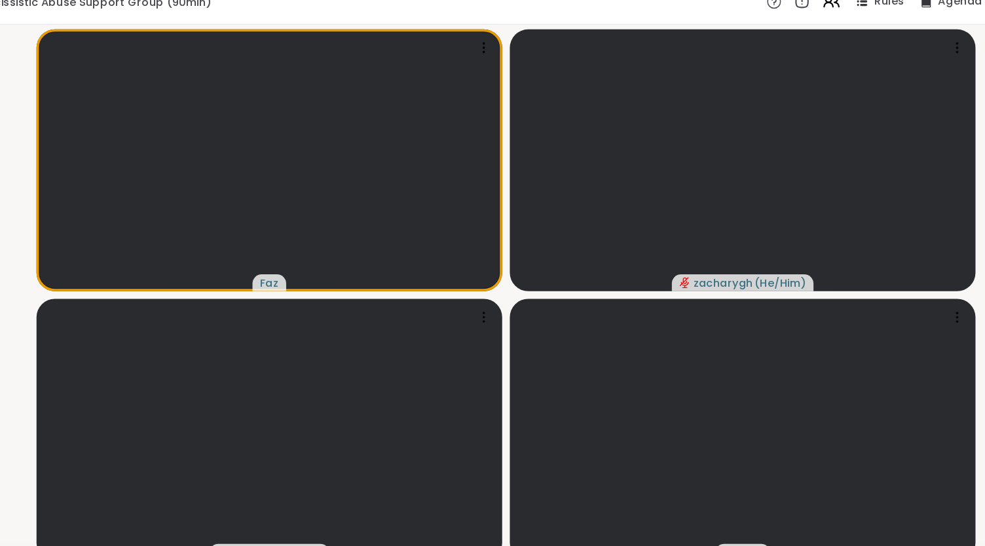
click at [66, 117] on video-player-container "Faz zacharygh ( He/Him ) julieannrocca0429 Shar115" at bounding box center [492, 269] width 969 height 451
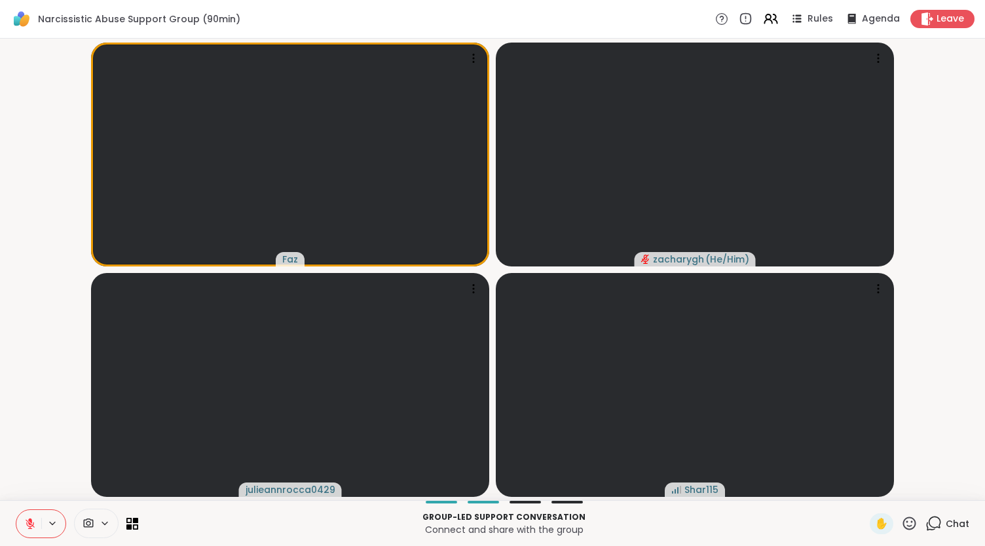
click at [456, 23] on div "Narcissistic Abuse Support Group (90min) Rules Agenda Leave" at bounding box center [492, 19] width 985 height 39
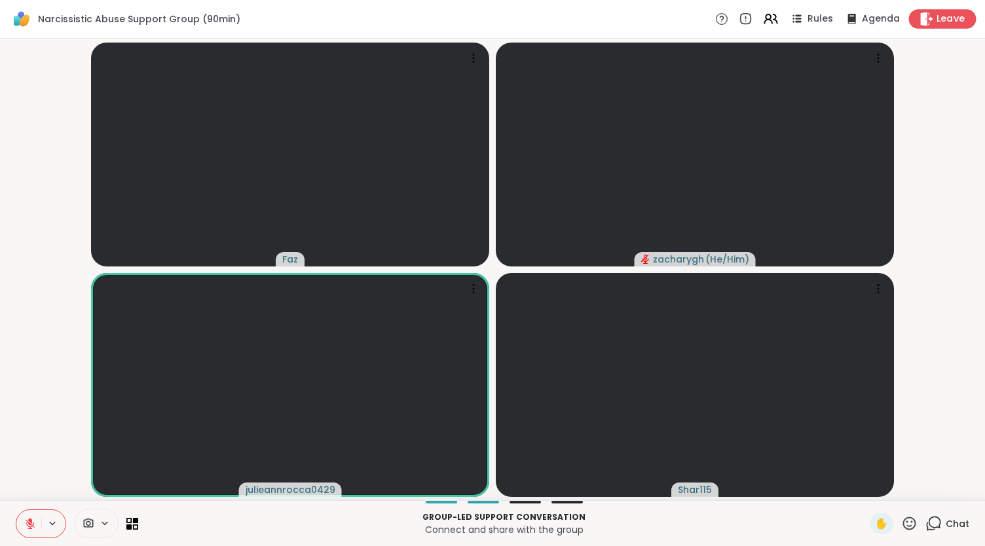
click at [937, 16] on span "Leave" at bounding box center [951, 19] width 29 height 14
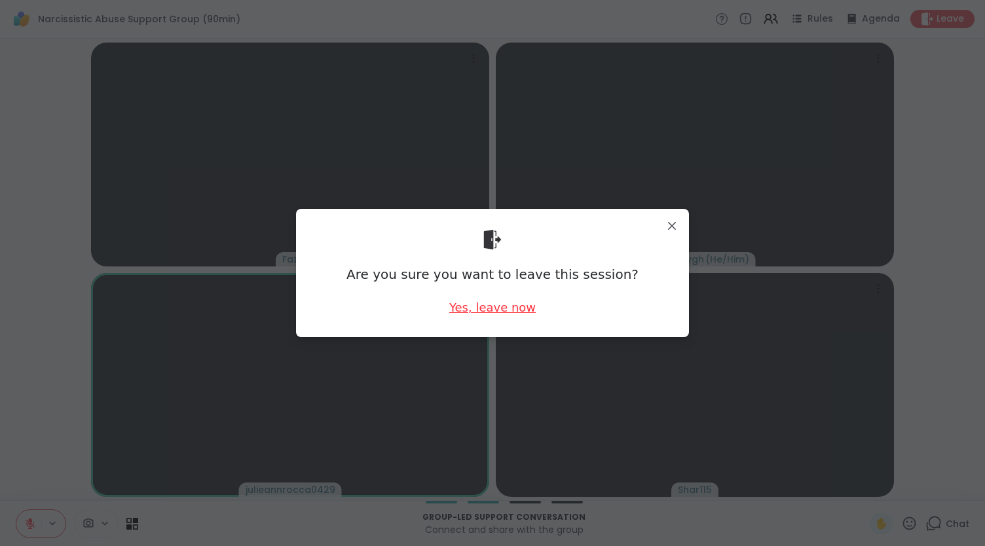
click at [487, 311] on div "Yes, leave now" at bounding box center [492, 307] width 86 height 16
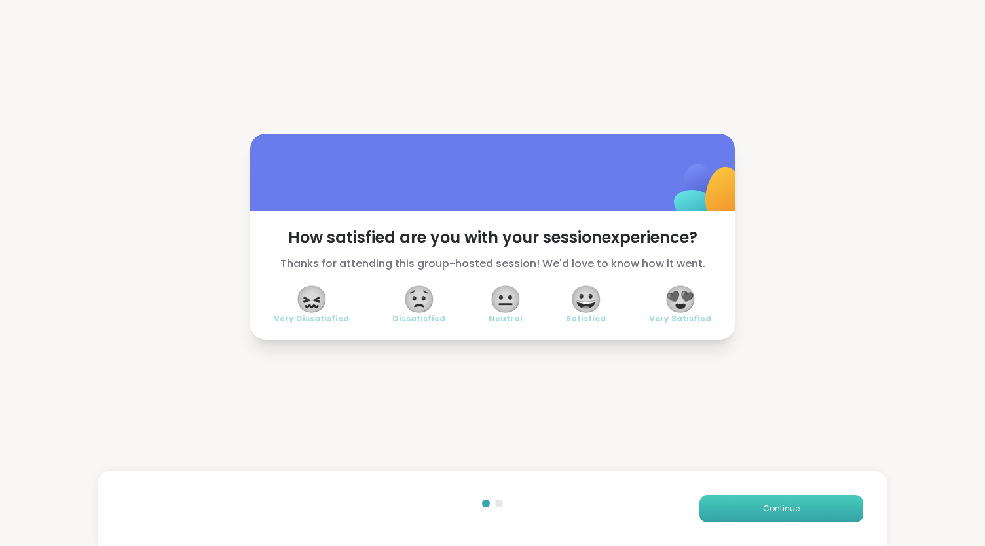
click at [747, 499] on button "Continue" at bounding box center [782, 509] width 164 height 28
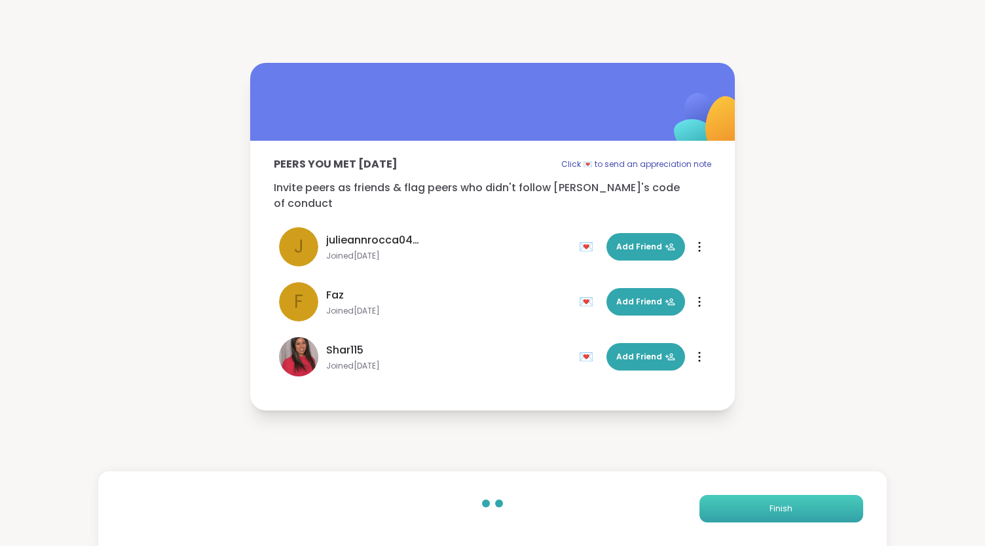
click at [727, 495] on button "Finish" at bounding box center [782, 509] width 164 height 28
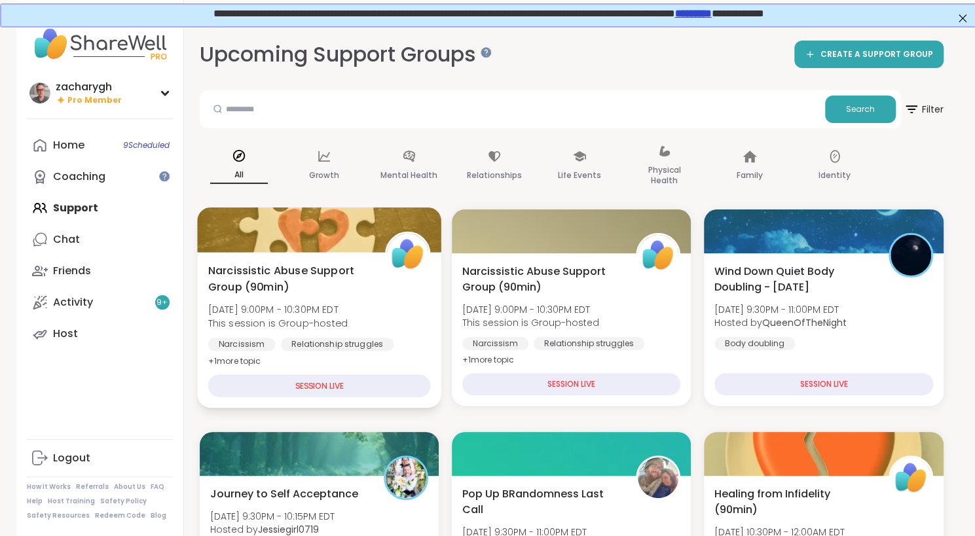
click at [279, 282] on span "Narcissistic Abuse Support Group (90min)" at bounding box center [289, 279] width 162 height 32
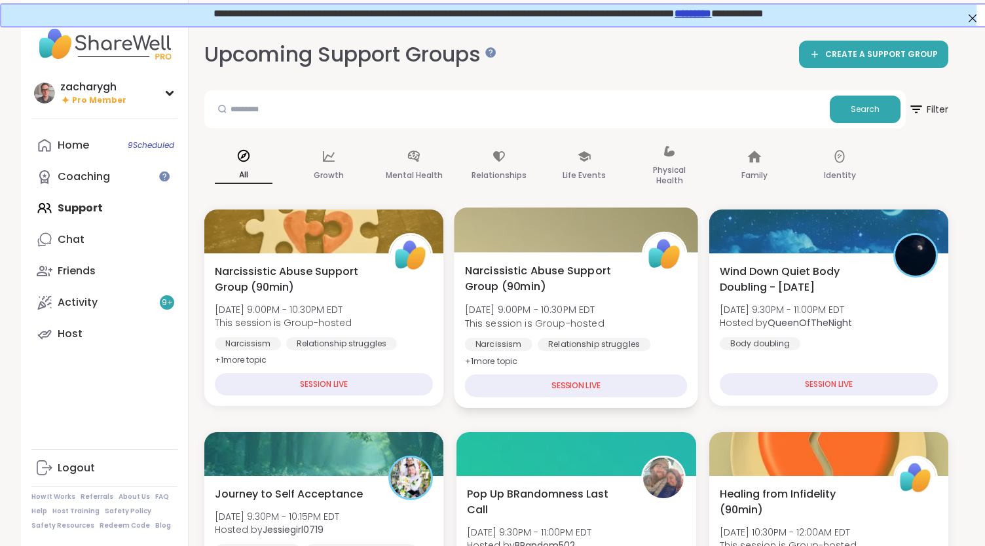
click at [523, 266] on span "Narcissistic Abuse Support Group (90min)" at bounding box center [546, 279] width 162 height 32
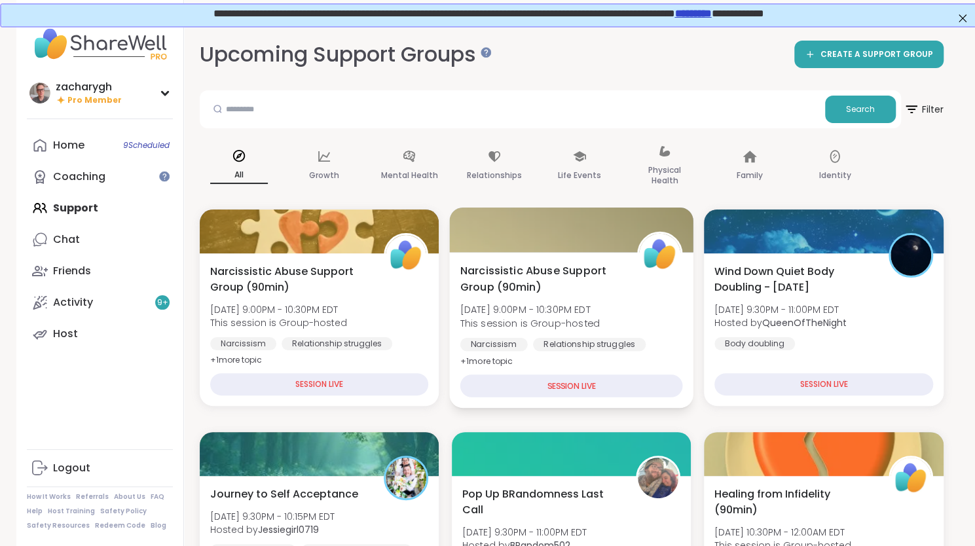
click at [641, 319] on div "Narcissistic Abuse Support Group (90min) Wed, Sep 10 | 9:00PM - 10:30PM EDT Thi…" at bounding box center [571, 316] width 223 height 107
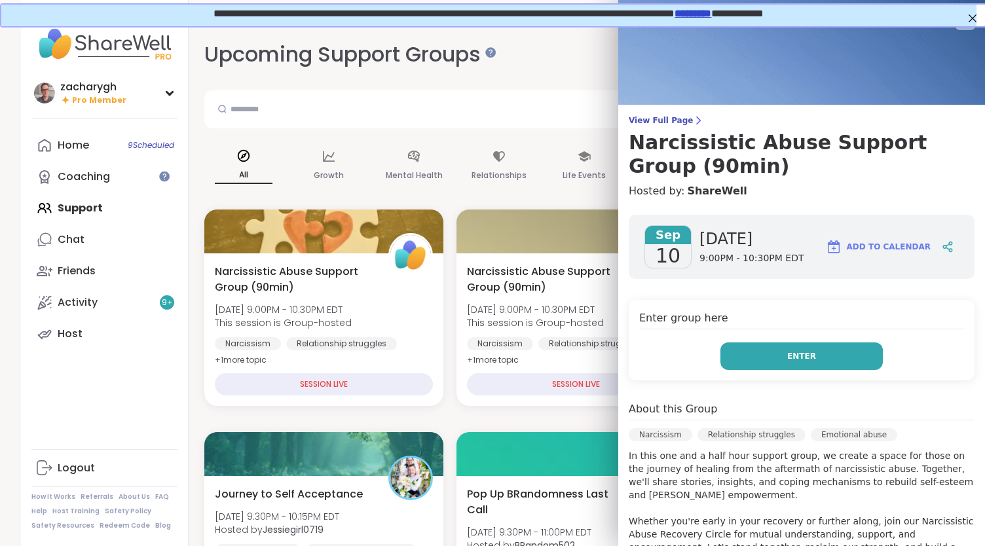
click at [723, 345] on button "Enter" at bounding box center [802, 357] width 162 height 28
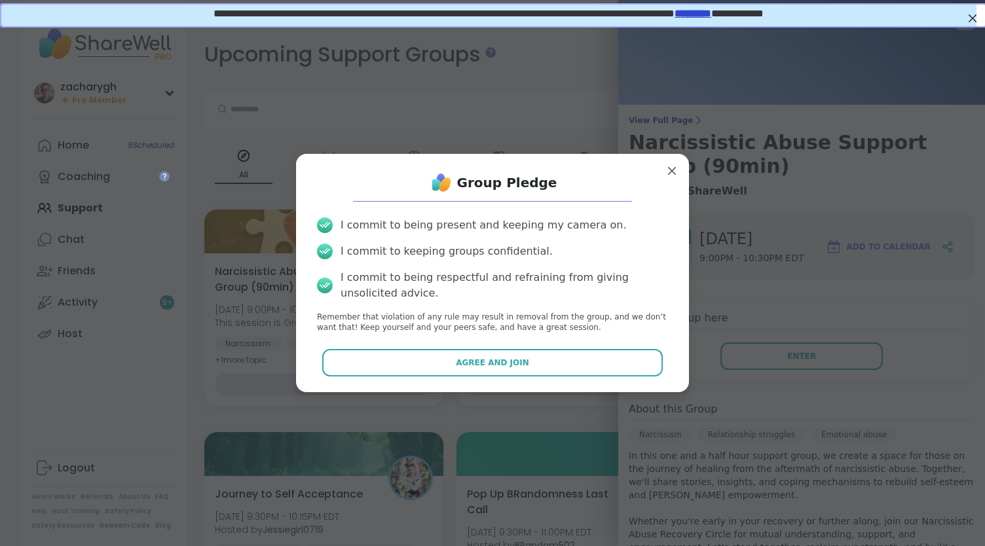
click at [598, 342] on div "I commit to being present and keeping my camera on. I commit to keeping groups …" at bounding box center [493, 276] width 372 height 138
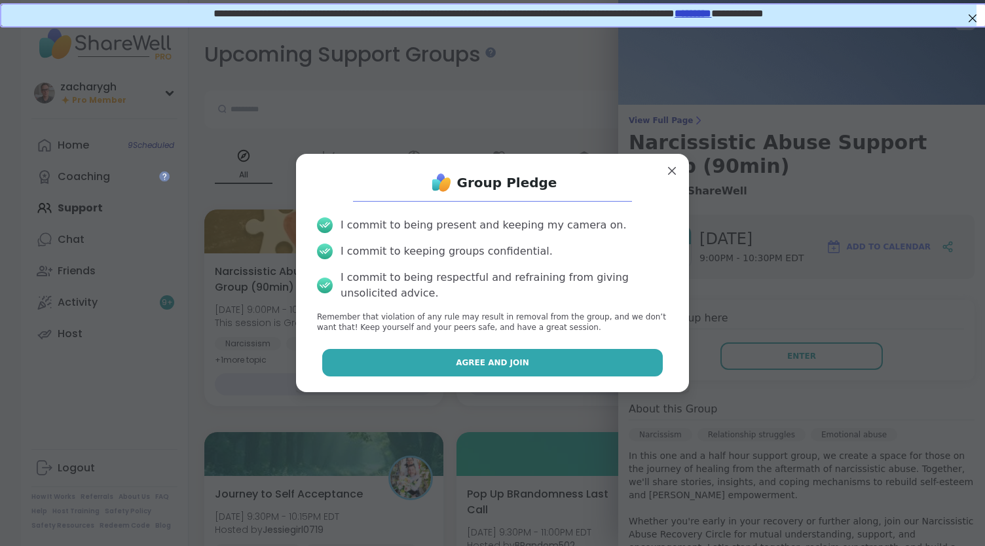
click at [597, 351] on button "Agree and Join" at bounding box center [492, 363] width 341 height 28
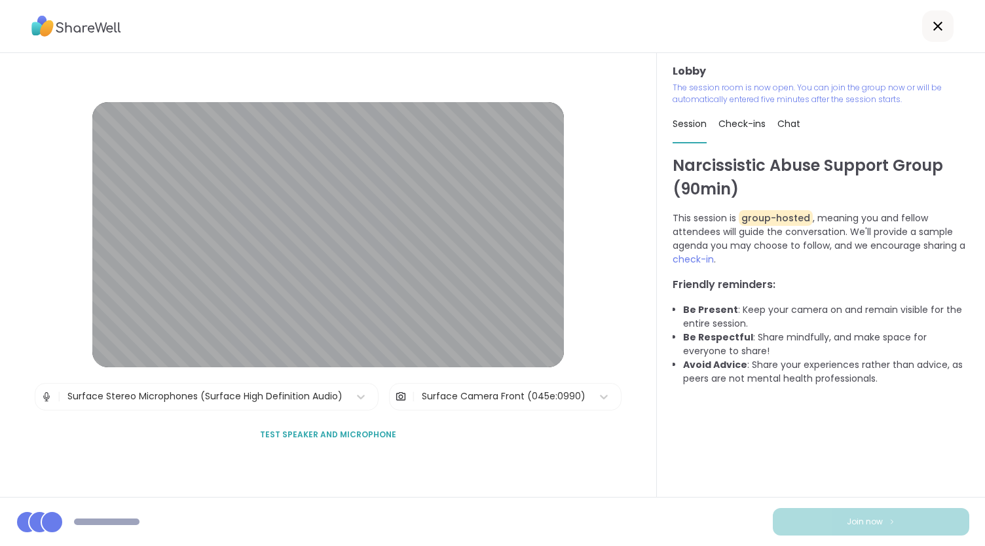
click at [791, 502] on div "Join now" at bounding box center [492, 521] width 985 height 49
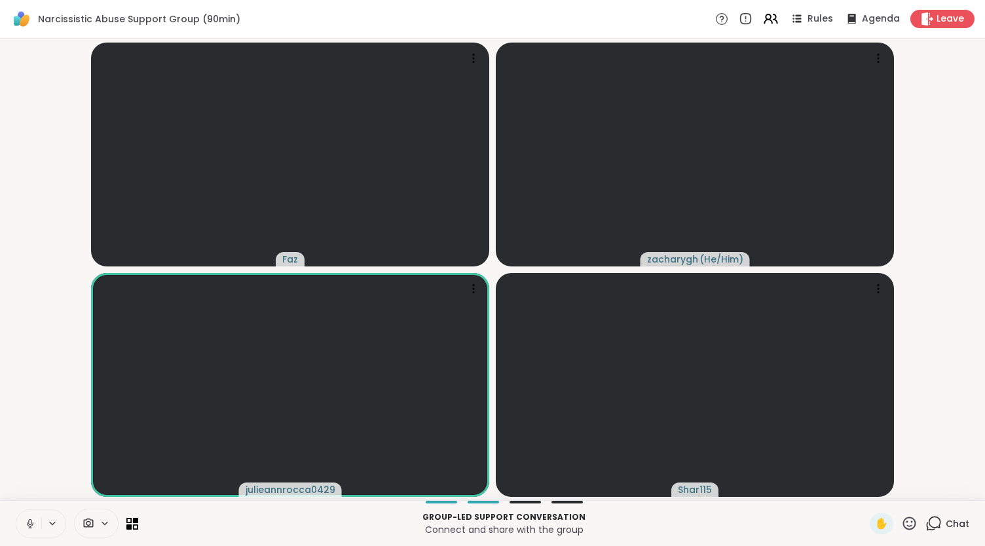
click at [25, 518] on icon at bounding box center [30, 524] width 12 height 12
drag, startPoint x: 33, startPoint y: 528, endPoint x: 18, endPoint y: 510, distance: 22.8
click at [18, 510] on button at bounding box center [28, 524] width 25 height 28
click at [29, 524] on icon at bounding box center [30, 523] width 9 height 9
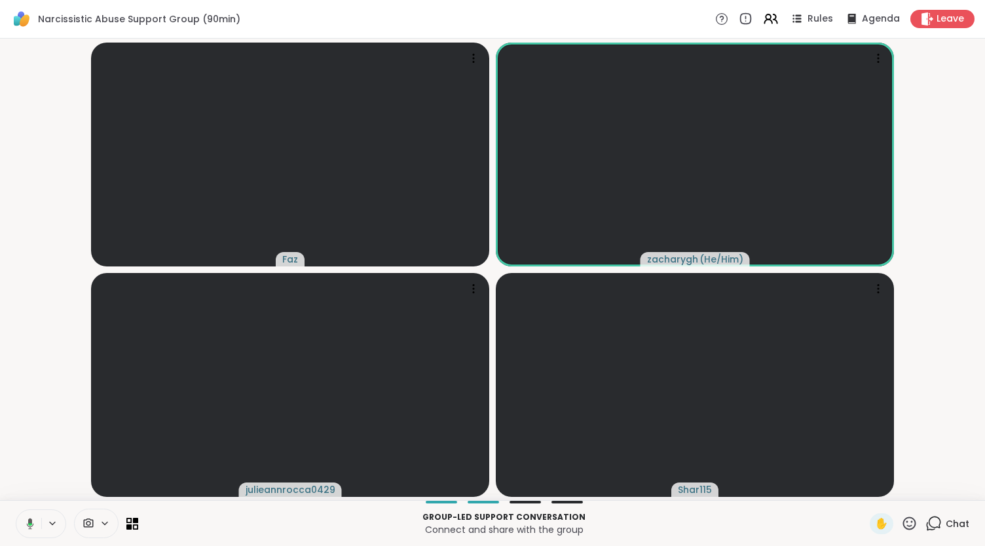
click at [27, 522] on icon at bounding box center [28, 524] width 12 height 12
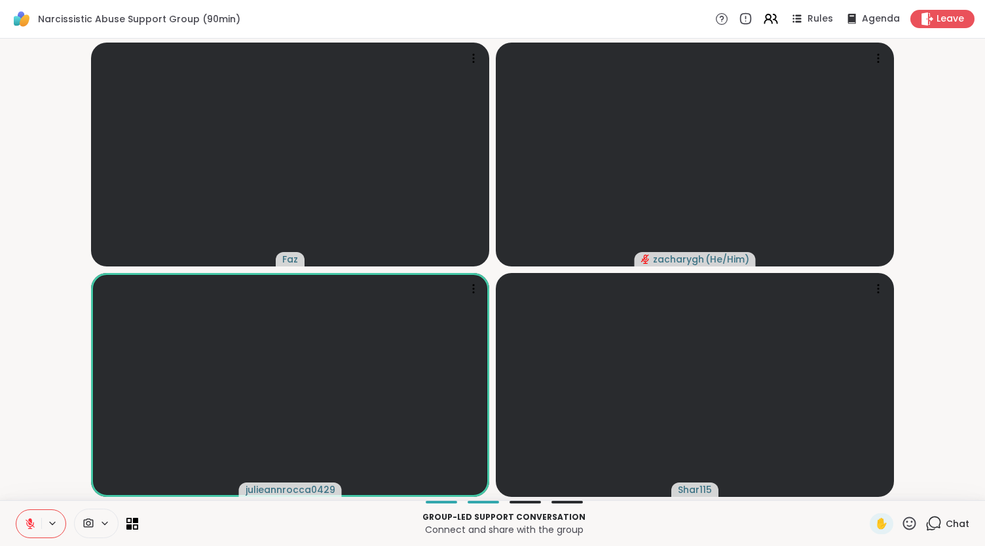
click at [16, 510] on button at bounding box center [28, 524] width 25 height 28
click at [937, 24] on span "Leave" at bounding box center [951, 19] width 29 height 14
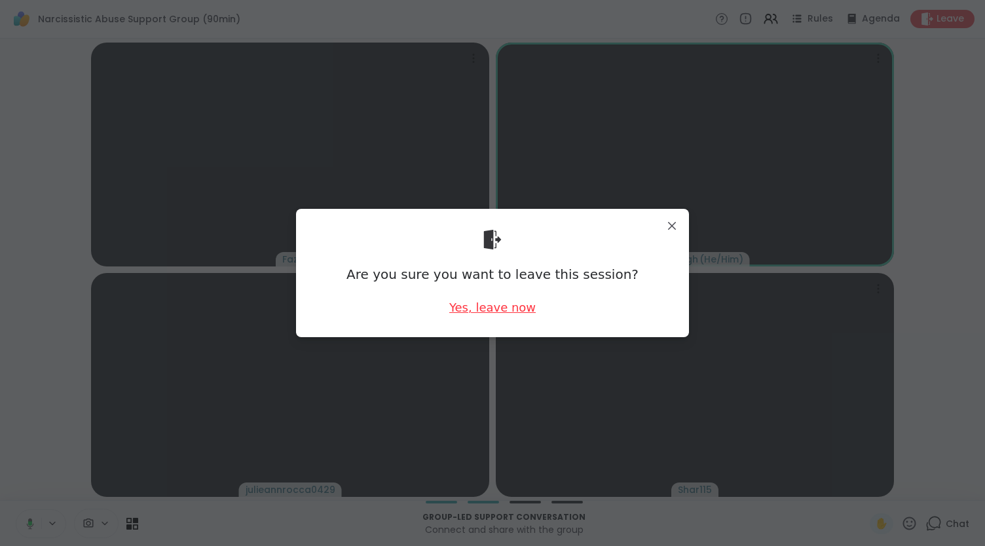
click at [503, 310] on div "Yes, leave now" at bounding box center [492, 307] width 86 height 16
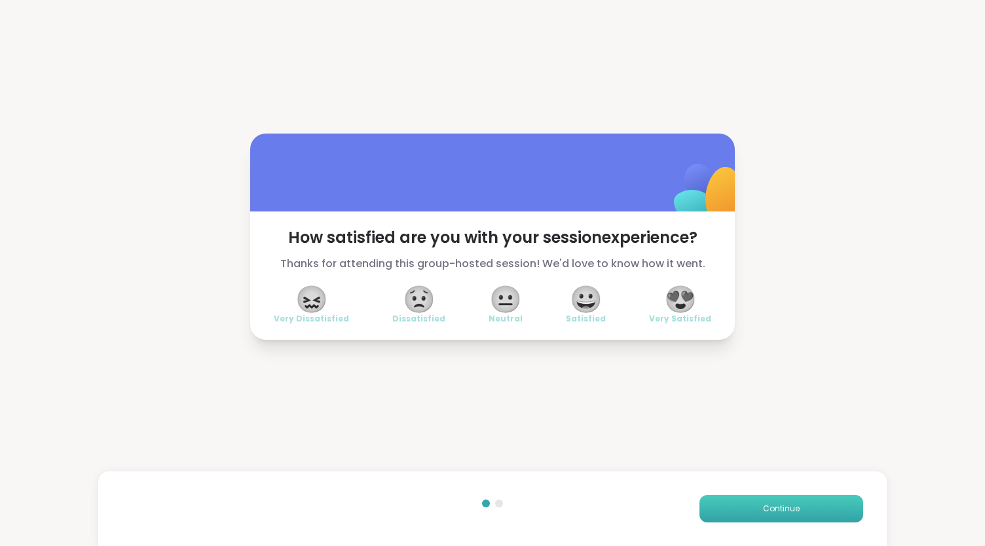
click at [791, 508] on button "Continue" at bounding box center [782, 509] width 164 height 28
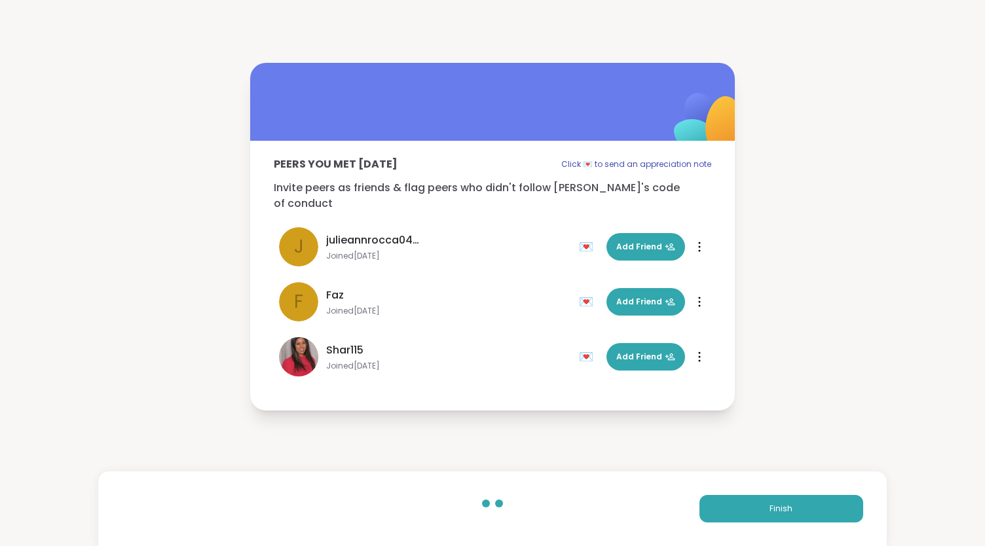
click at [709, 481] on div "Finish" at bounding box center [492, 509] width 788 height 75
click at [709, 488] on div "Finish" at bounding box center [492, 509] width 788 height 75
click at [707, 500] on button "Finish" at bounding box center [782, 509] width 164 height 28
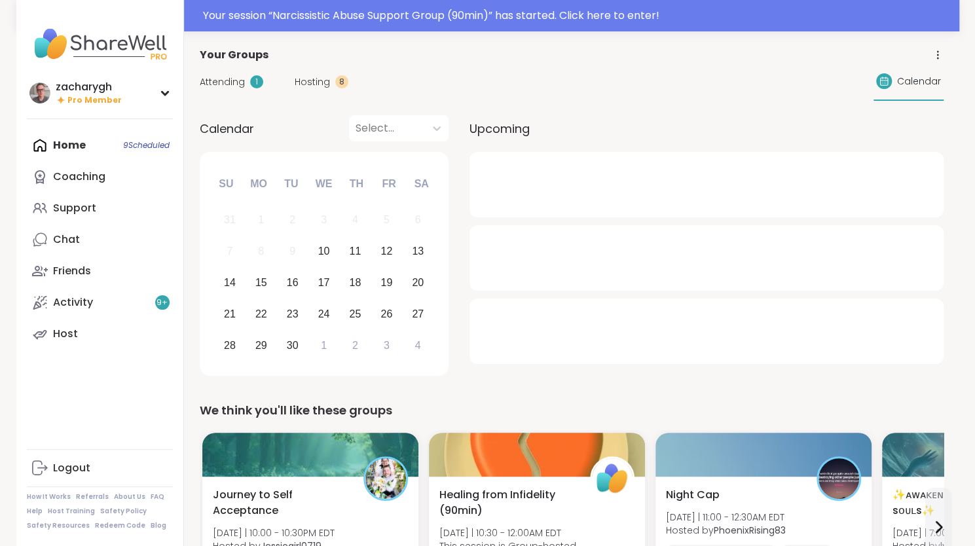
click at [231, 83] on span "Attending" at bounding box center [222, 82] width 45 height 14
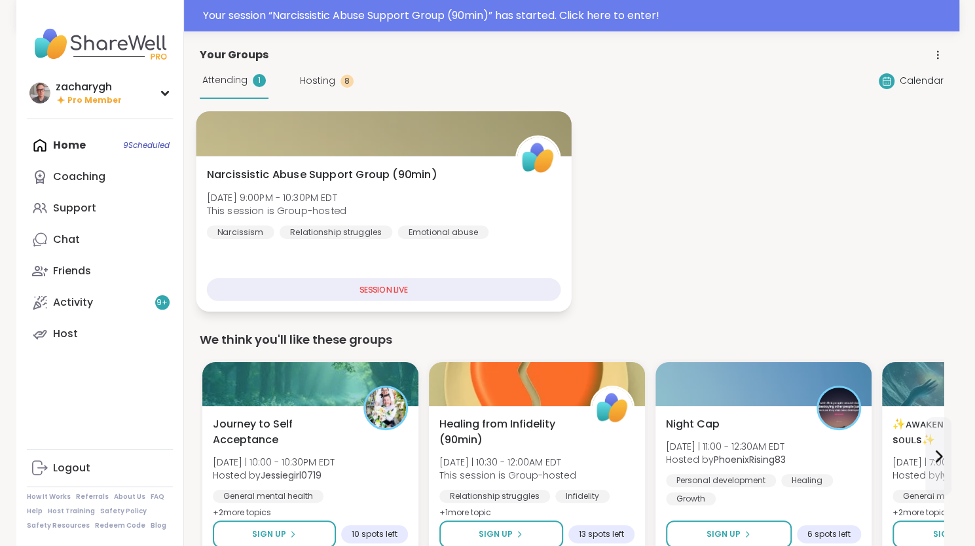
click at [325, 166] on div "Narcissistic Abuse Support Group (90min) Wed, Sep 10 | 9:00PM - 10:30PM EDT Thi…" at bounding box center [383, 234] width 375 height 156
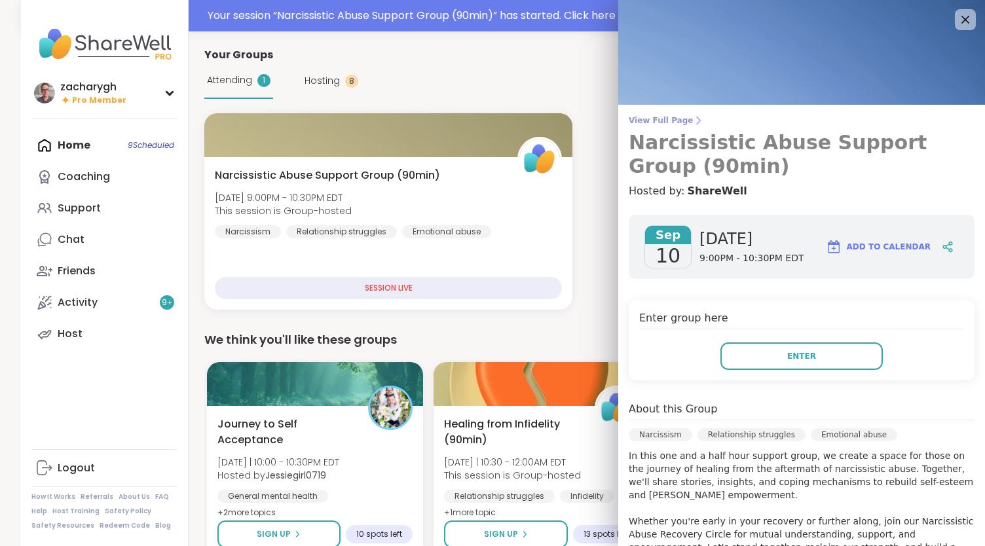
click at [660, 121] on span "View Full Page" at bounding box center [802, 120] width 346 height 10
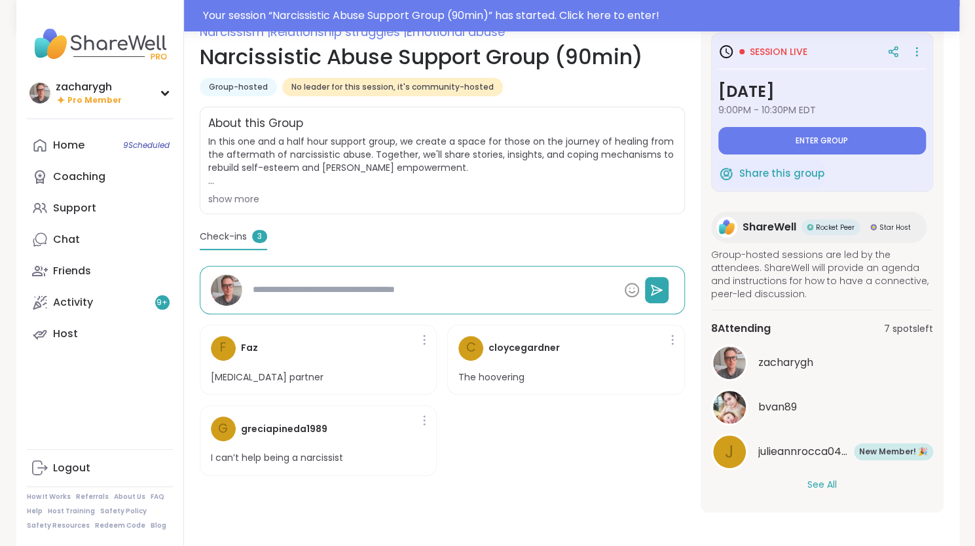
scroll to position [199, 0]
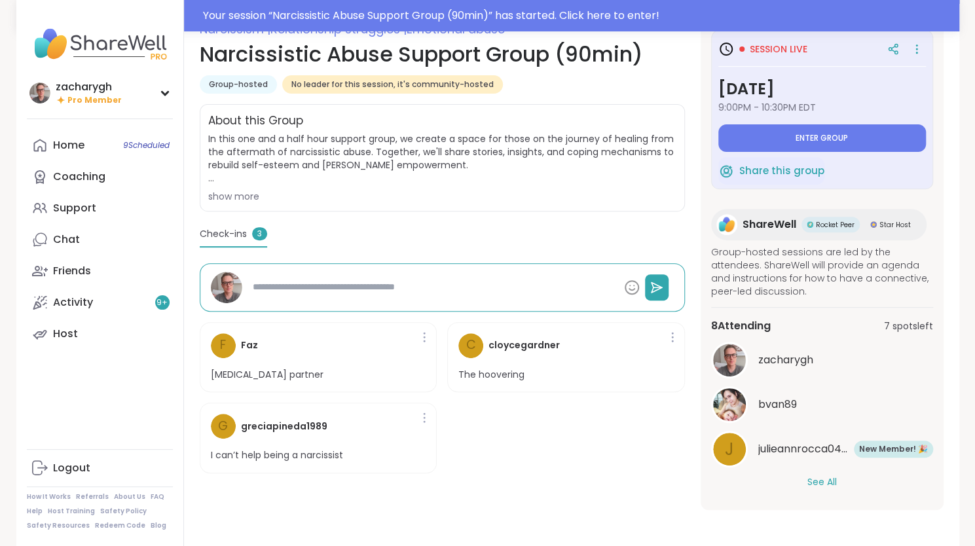
click at [821, 491] on div "8 Attending 7 spots left zacharygh bvan89 j julieannrocca0429 New Member! 🎉 New…" at bounding box center [822, 403] width 222 height 193
click at [819, 481] on button "See All" at bounding box center [822, 483] width 29 height 14
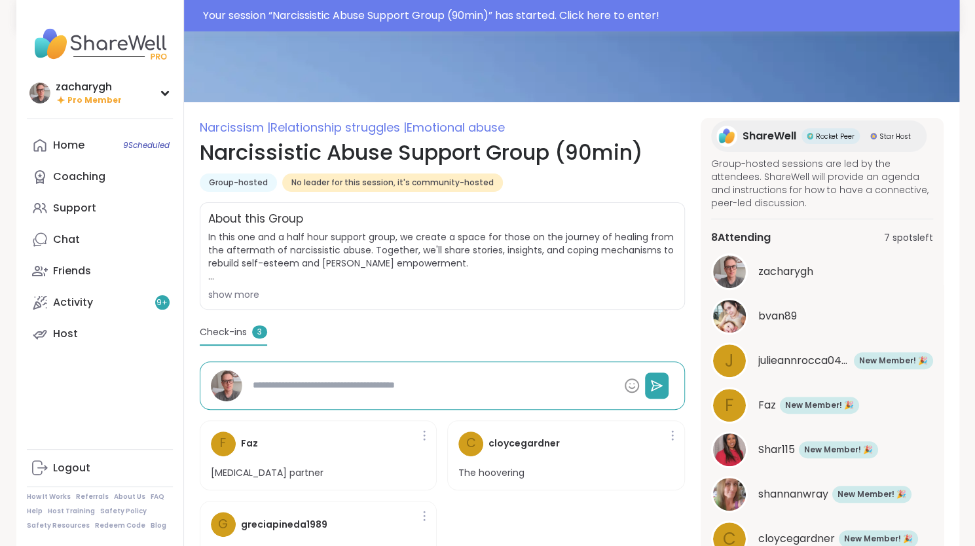
scroll to position [98, 0]
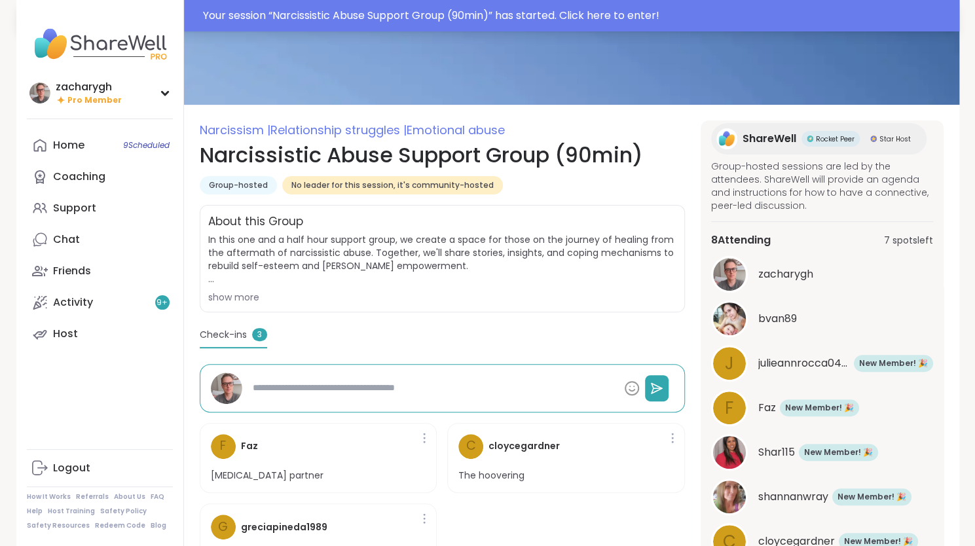
type textarea "*"
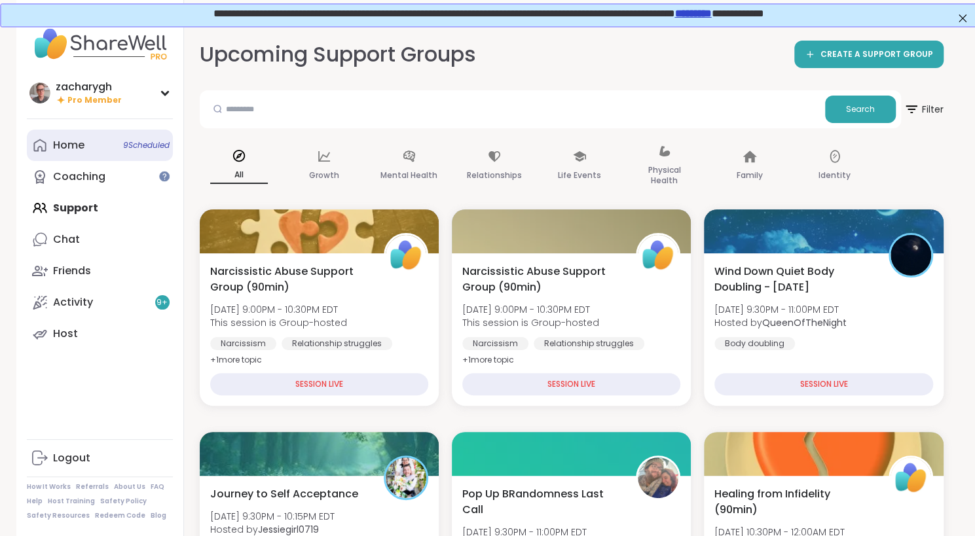
click at [88, 149] on link "Home 9 Scheduled" at bounding box center [100, 145] width 146 height 31
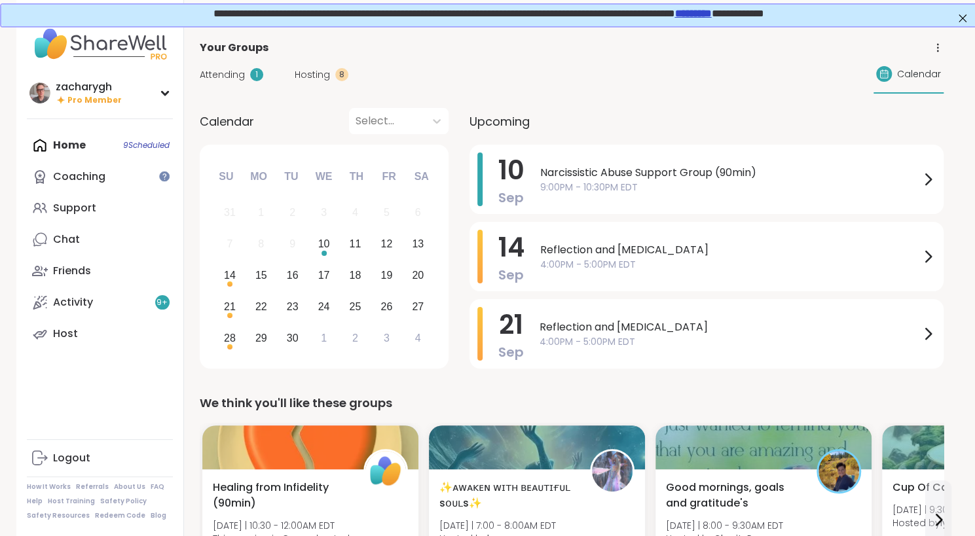
click at [235, 73] on span "Attending" at bounding box center [222, 75] width 45 height 14
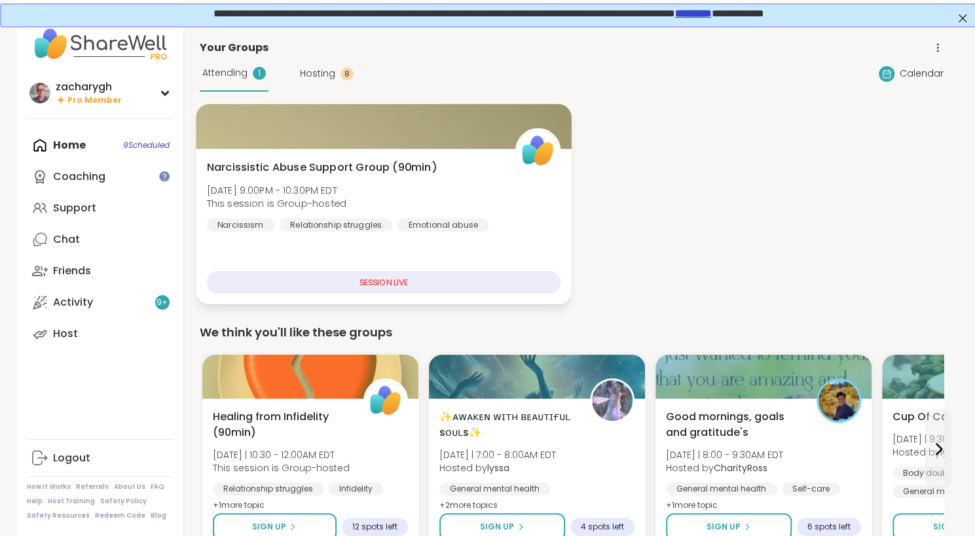
click at [310, 171] on span "Narcissistic Abuse Support Group (90min)" at bounding box center [321, 168] width 230 height 16
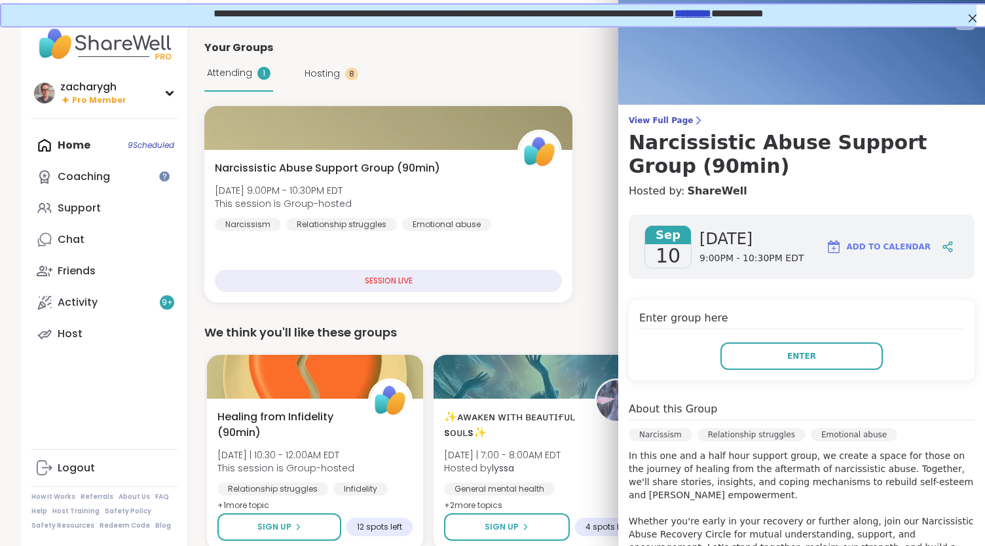
click at [827, 334] on div "Enter group here Enter" at bounding box center [802, 340] width 346 height 81
click at [827, 339] on div "Enter group here Enter" at bounding box center [802, 340] width 346 height 81
click at [826, 347] on button "Enter" at bounding box center [802, 357] width 162 height 28
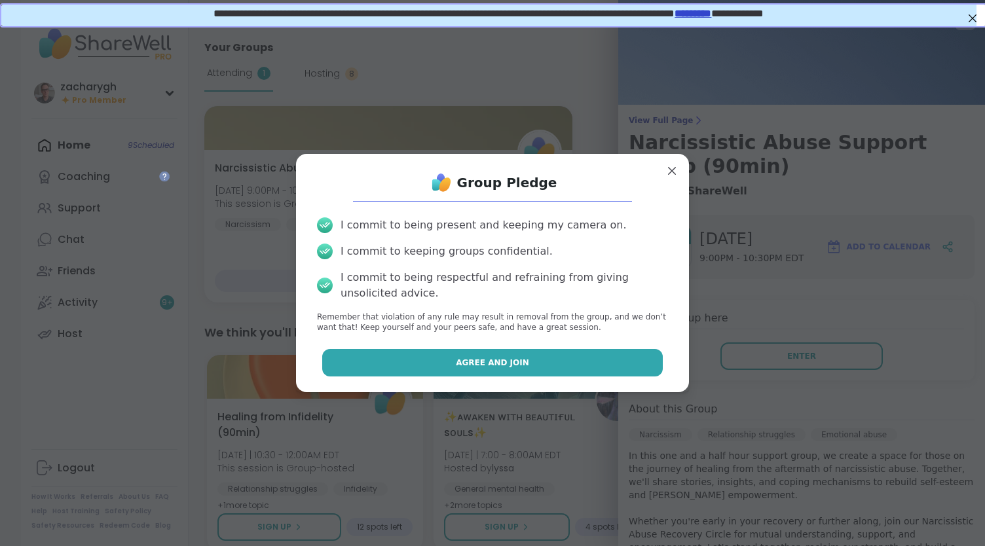
click at [597, 357] on button "Agree and Join" at bounding box center [492, 363] width 341 height 28
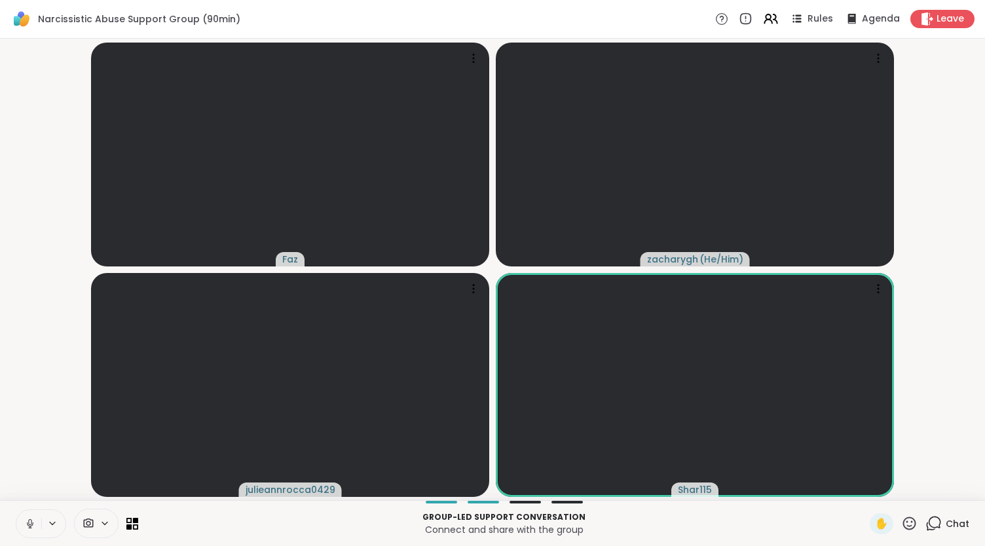
click at [20, 526] on button at bounding box center [28, 524] width 25 height 28
click at [34, 519] on icon at bounding box center [30, 524] width 12 height 12
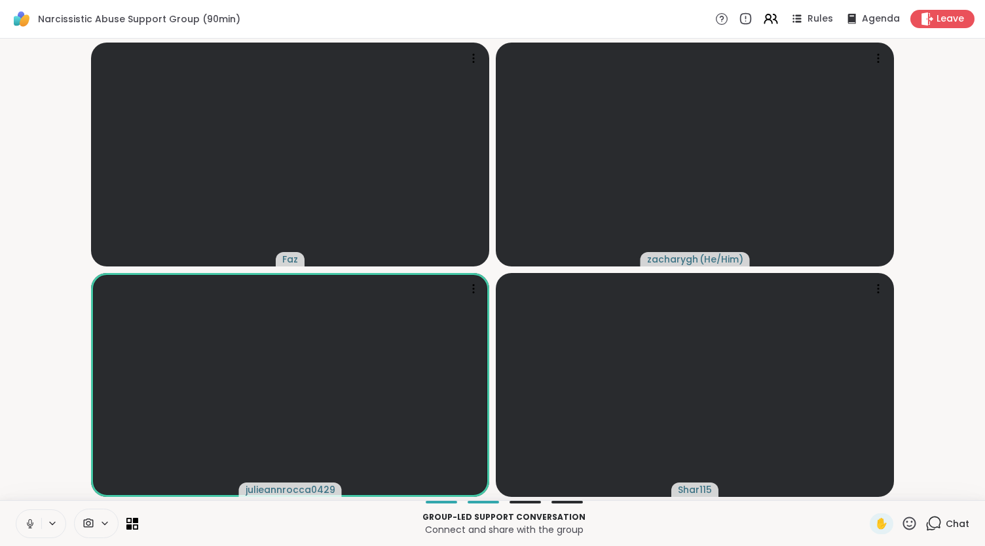
click at [16, 510] on button at bounding box center [28, 524] width 25 height 28
click at [31, 492] on video-player-container "Faz zacharygh ( He/Him ) julieannrocca0429 Shar115" at bounding box center [492, 269] width 969 height 451
click at [39, 491] on video-player-container "Faz zacharygh ( He/Him ) julieannrocca0429 Shar115" at bounding box center [492, 269] width 969 height 451
click at [29, 514] on button at bounding box center [28, 524] width 25 height 28
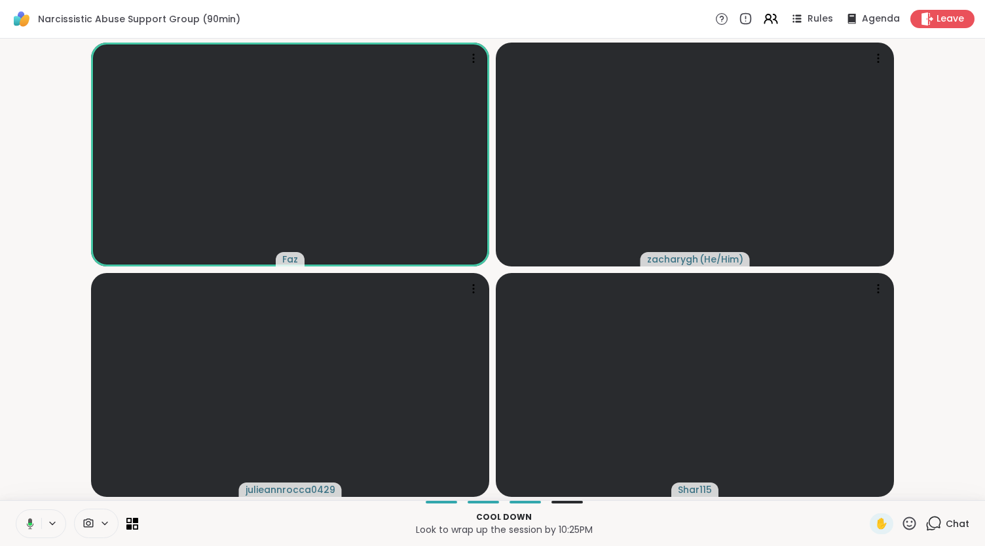
click at [14, 510] on button at bounding box center [27, 524] width 27 height 28
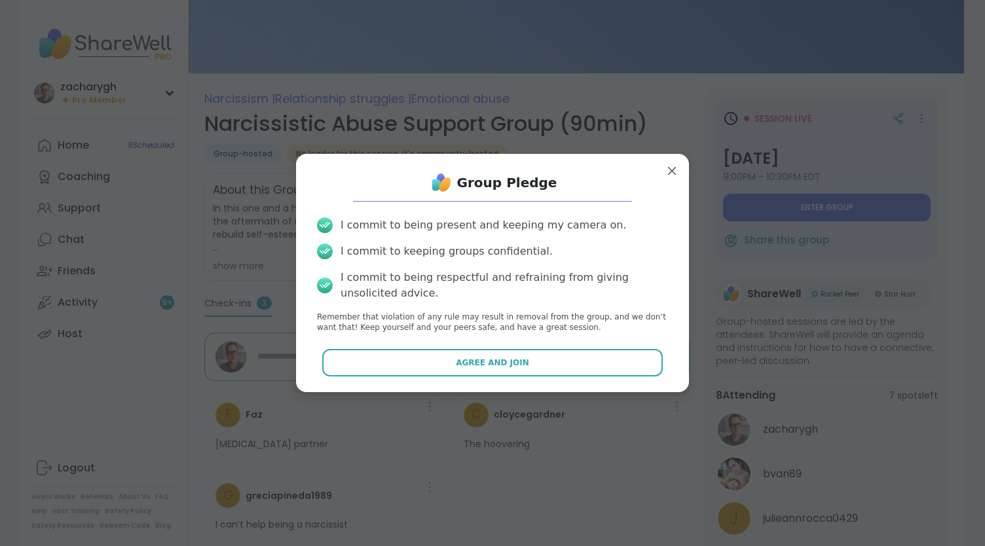
scroll to position [98, 0]
click at [583, 340] on div "I commit to being present and keeping my camera on. I commit to keeping groups …" at bounding box center [493, 276] width 372 height 138
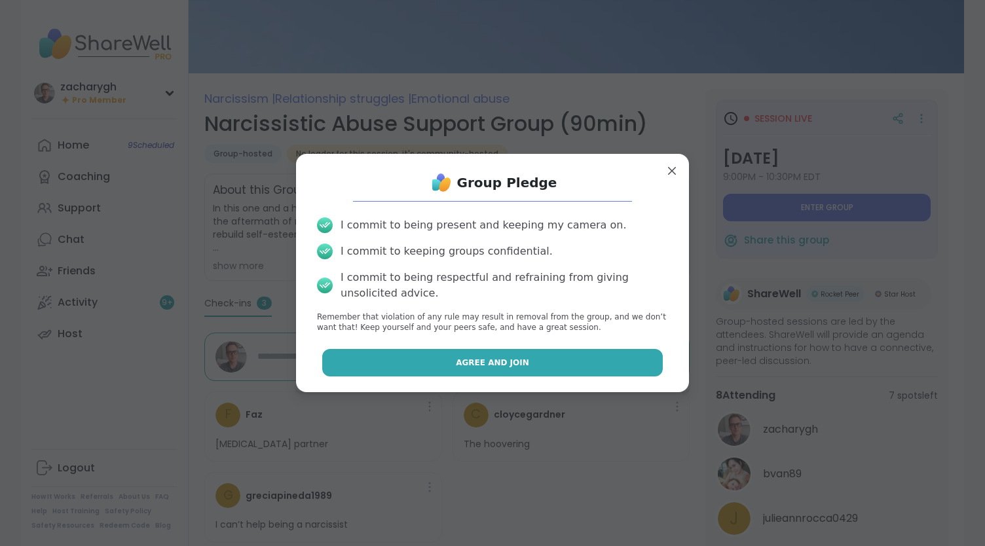
click at [571, 358] on button "Agree and Join" at bounding box center [492, 363] width 341 height 28
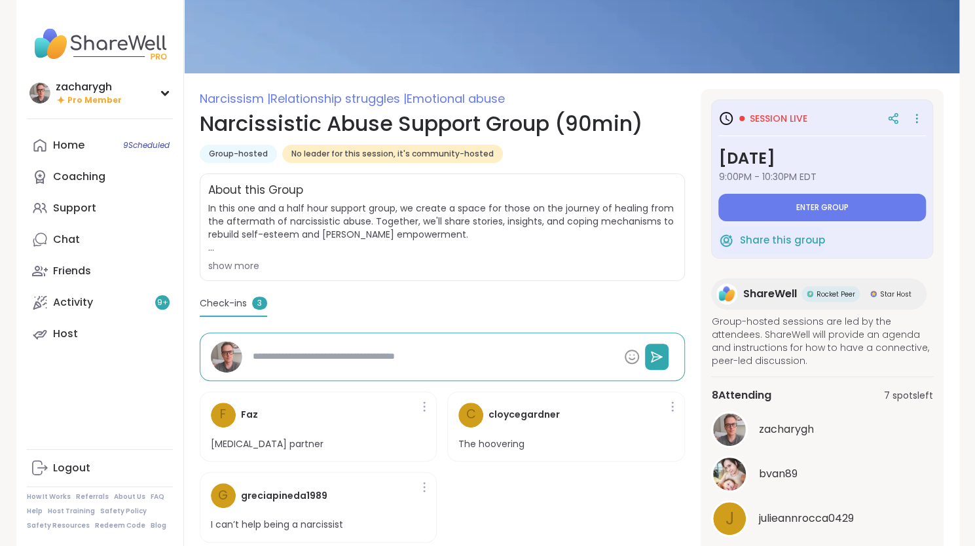
type textarea "*"
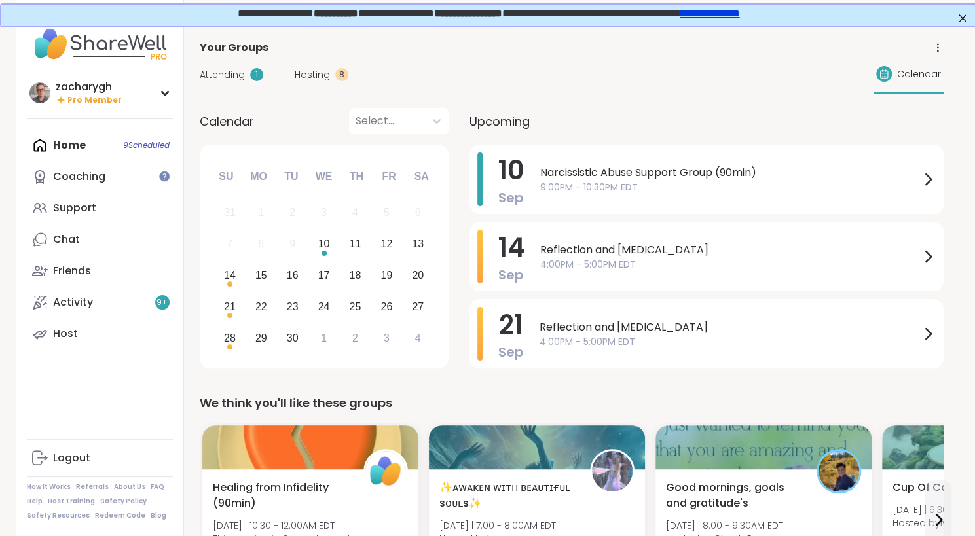
click at [219, 75] on span "Attending" at bounding box center [222, 75] width 45 height 14
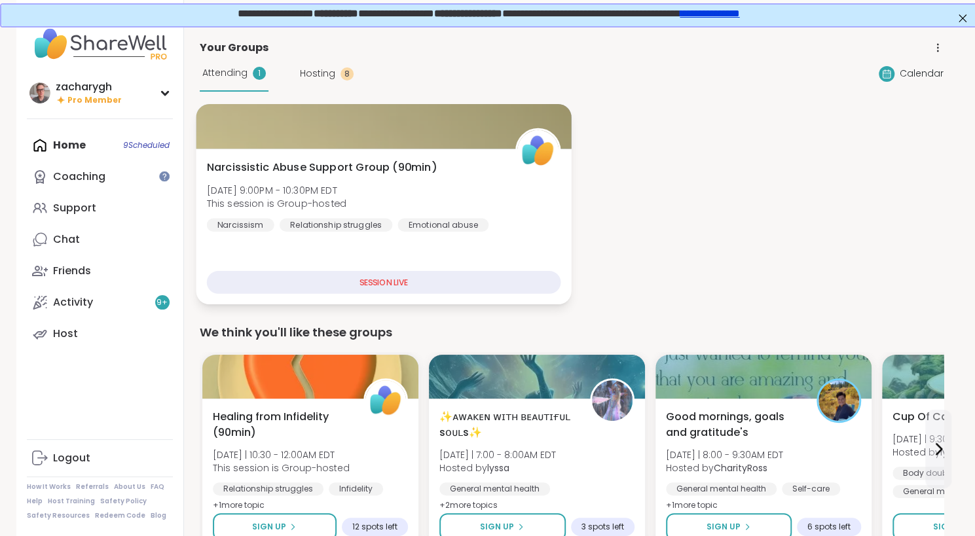
click at [320, 153] on div "Narcissistic Abuse Support Group (90min) Wed, Sep 10 | 9:00PM - 10:30PM EDT Thi…" at bounding box center [383, 227] width 375 height 156
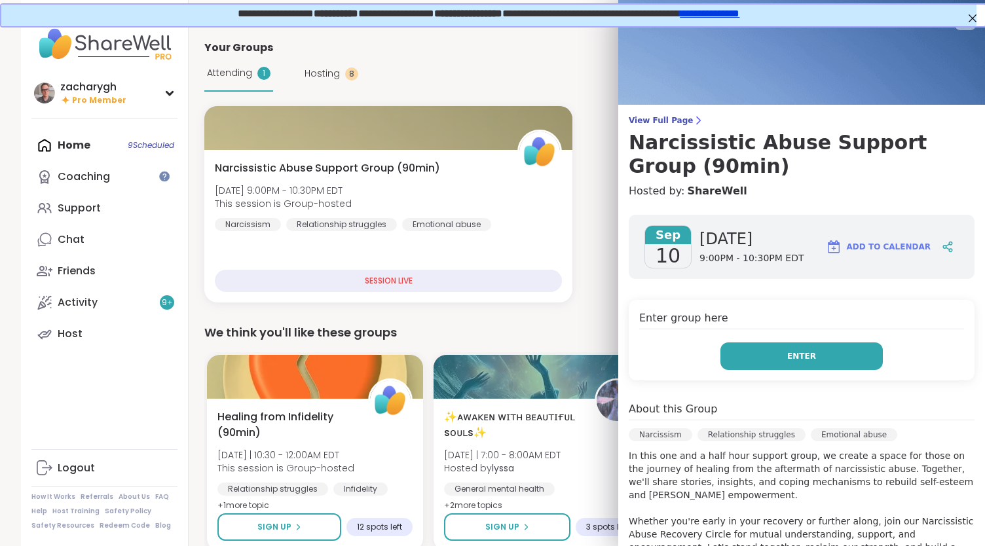
click at [752, 343] on button "Enter" at bounding box center [802, 357] width 162 height 28
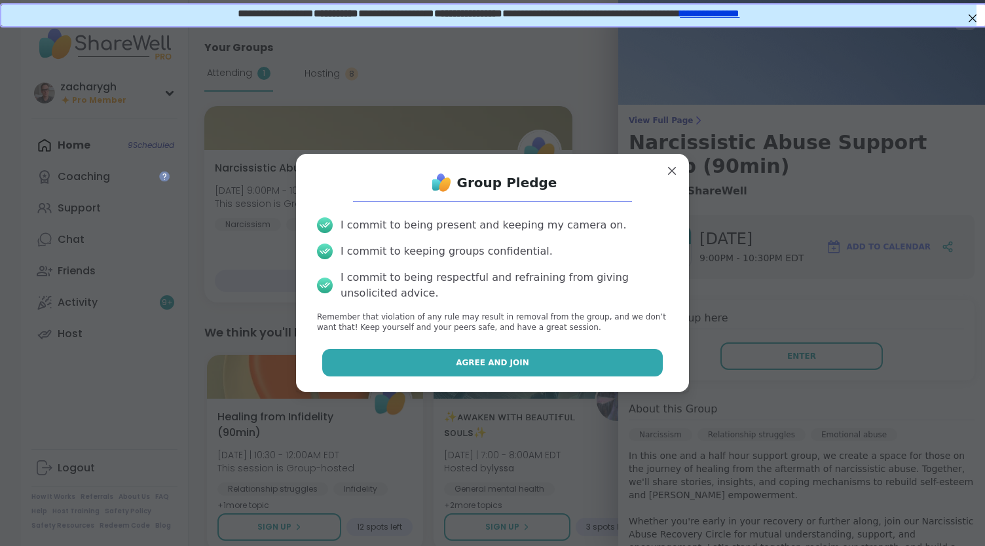
click at [637, 366] on button "Agree and Join" at bounding box center [492, 363] width 341 height 28
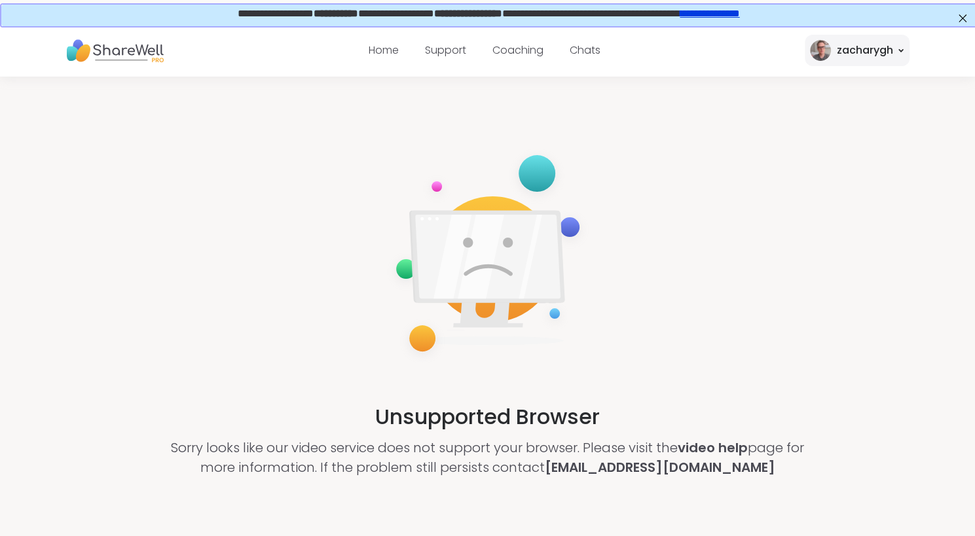
click at [357, 14] on span "**********" at bounding box center [487, 12] width 502 height 10
click at [105, 54] on img at bounding box center [115, 51] width 98 height 36
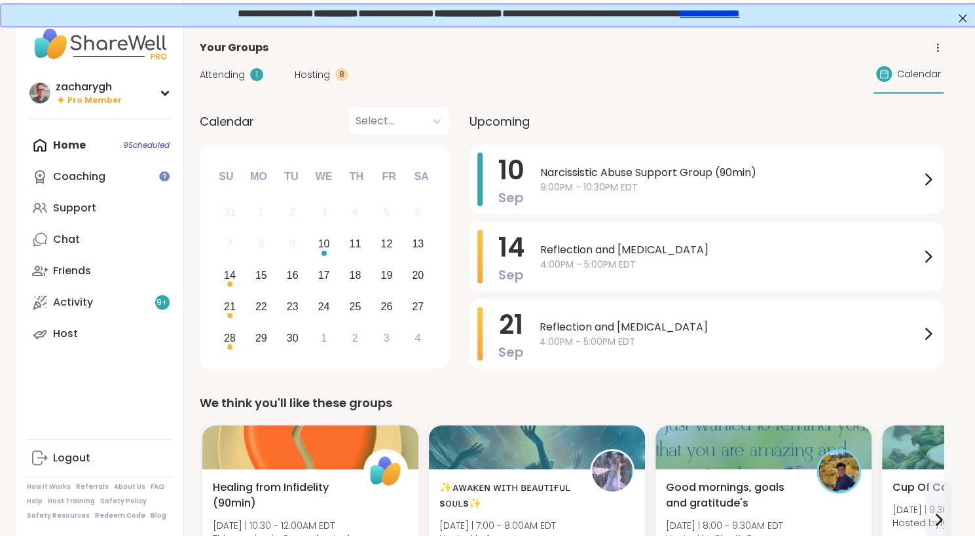
click at [212, 81] on span "Attending" at bounding box center [222, 75] width 45 height 14
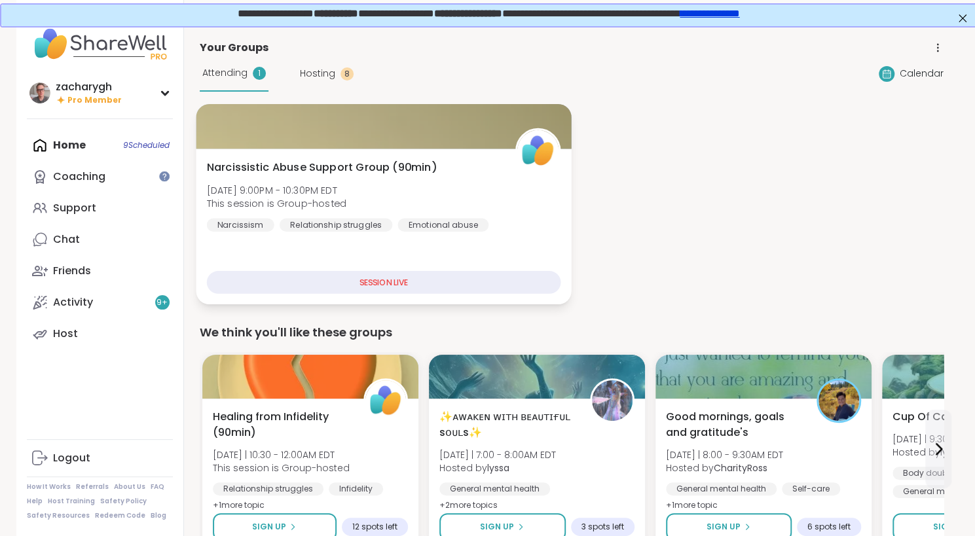
click at [303, 261] on div "Narcissistic Abuse Support Group (90min) Wed, Sep 10 | 9:00PM - 10:30PM EDT Thi…" at bounding box center [383, 227] width 375 height 156
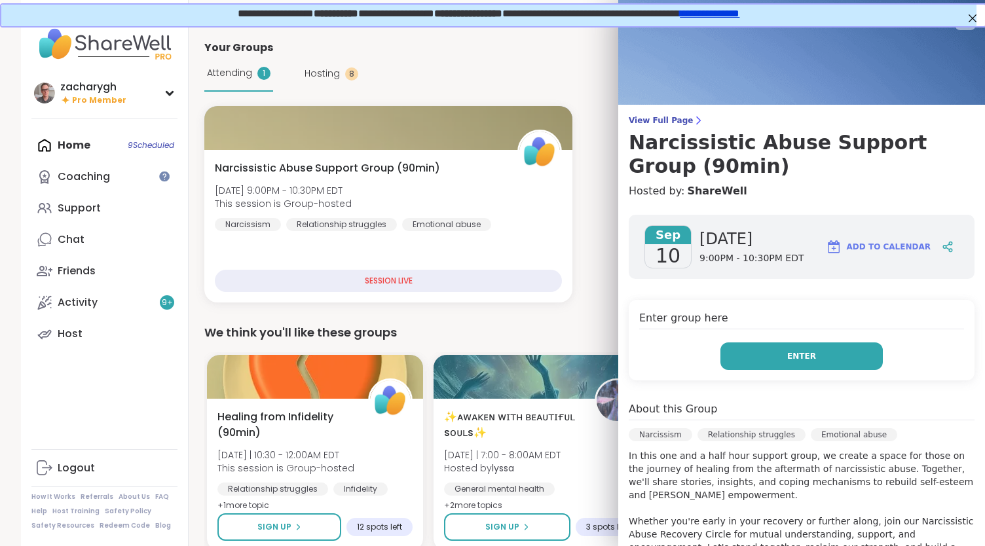
click at [787, 354] on span "Enter" at bounding box center [801, 356] width 29 height 12
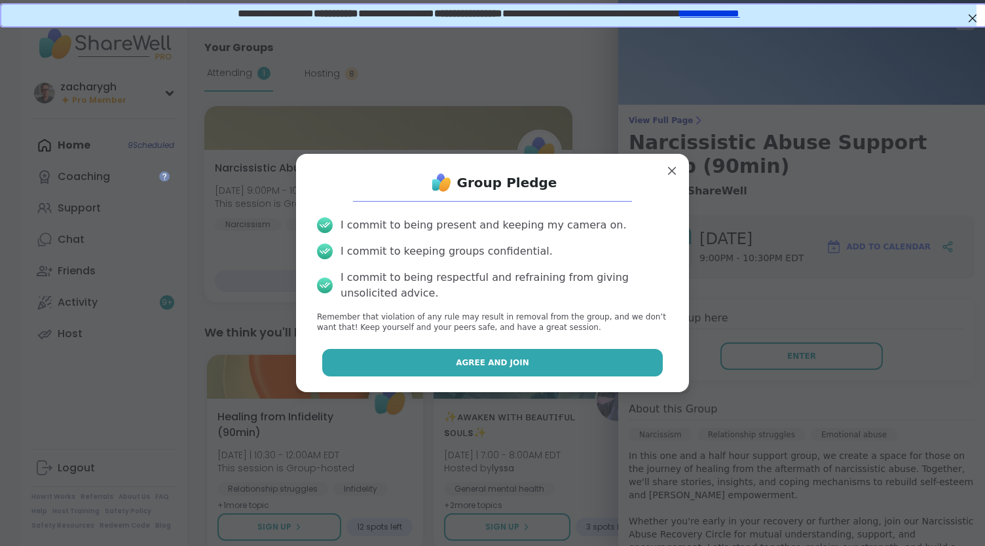
click at [625, 367] on button "Agree and Join" at bounding box center [492, 363] width 341 height 28
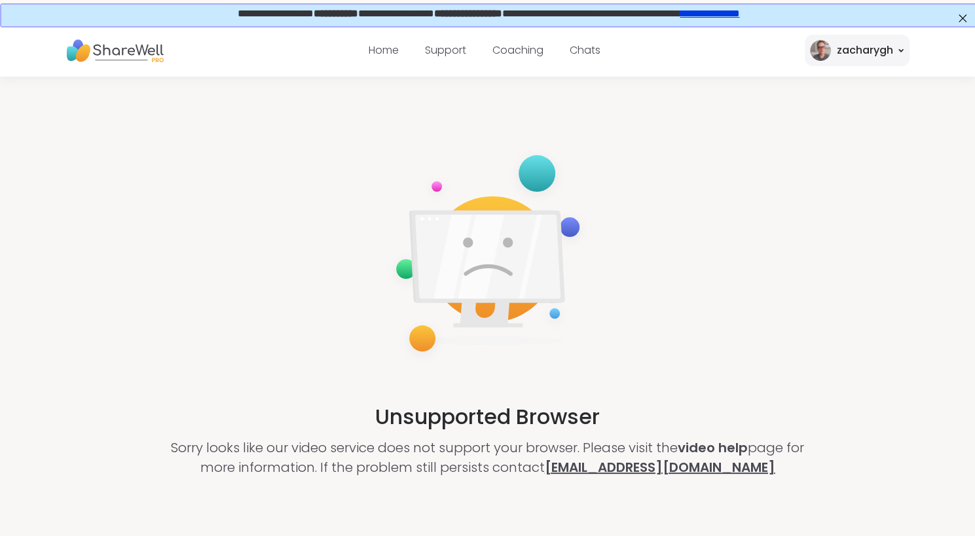
click at [622, 477] on link "support@sharewellnow.com" at bounding box center [660, 468] width 231 height 18
click at [768, 34] on nav "Home Support Coaching Chats zacharygh" at bounding box center [487, 50] width 975 height 52
click at [738, 7] on link "**********" at bounding box center [709, 12] width 60 height 10
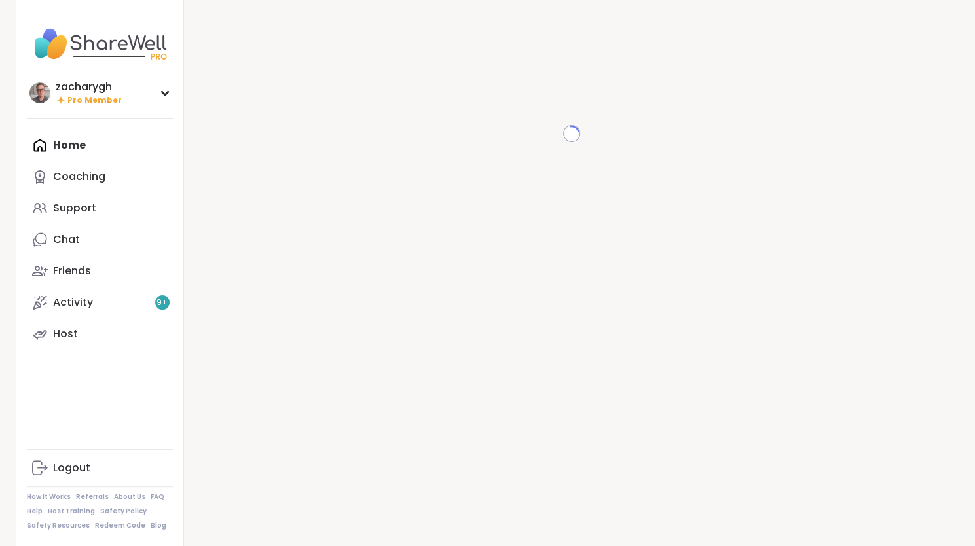
click at [84, 136] on div "Home Coaching Support Chat Friends Activity 9 + Host" at bounding box center [100, 240] width 146 height 220
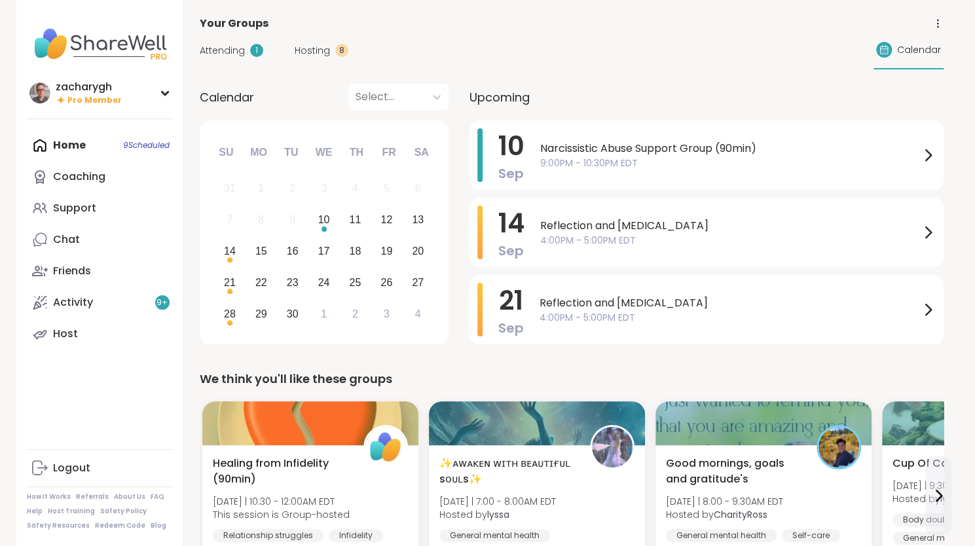
click at [200, 69] on div "Attending 1 Hosting 8 Calendar" at bounding box center [572, 50] width 744 height 38
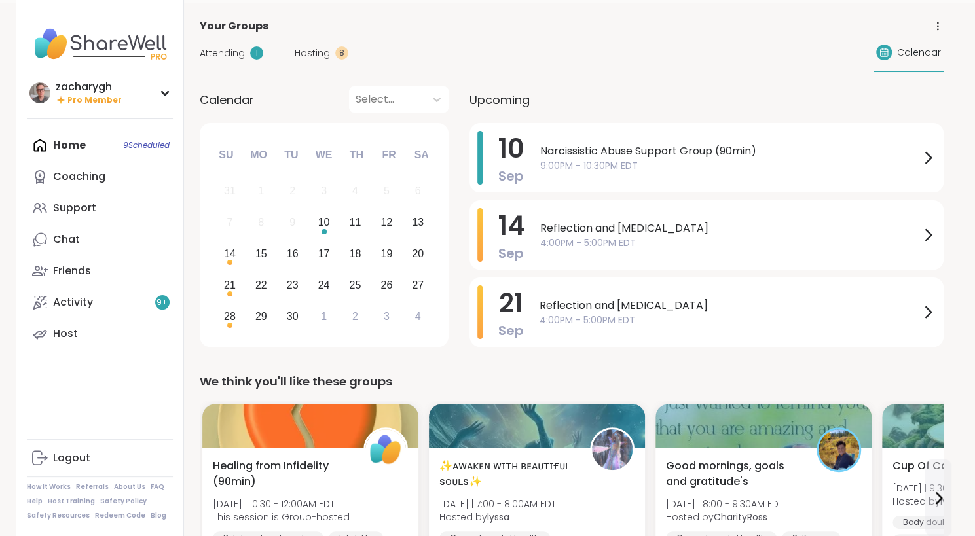
click at [207, 58] on div "Attending 1 Hosting 8 Calendar" at bounding box center [572, 53] width 744 height 38
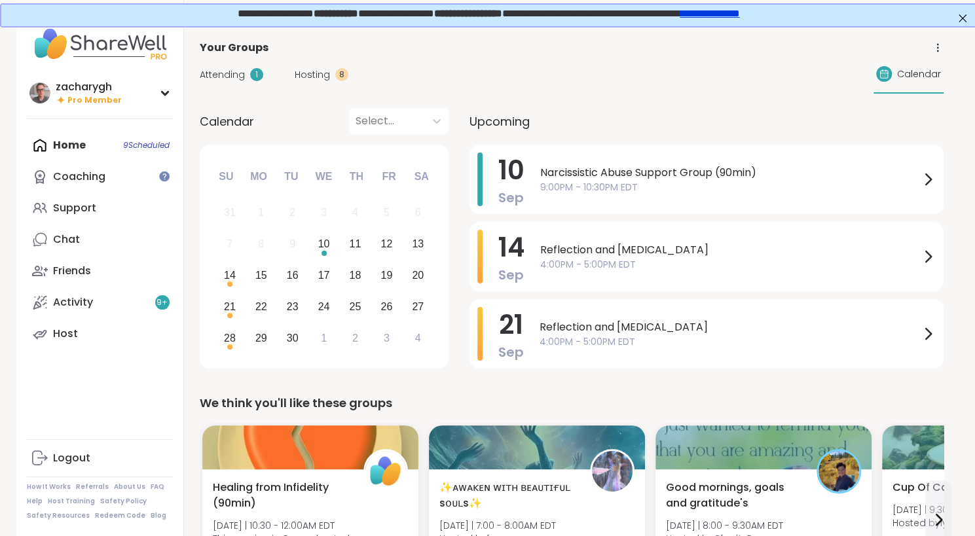
click at [214, 77] on span "Attending" at bounding box center [222, 75] width 45 height 14
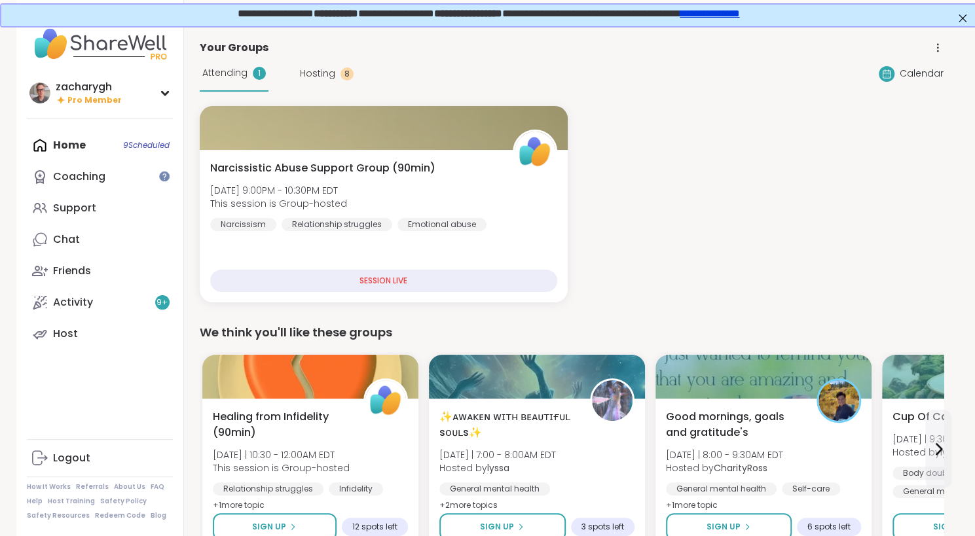
drag, startPoint x: 348, startPoint y: 21, endPoint x: 427, endPoint y: 3, distance: 80.6
click at [348, 21] on div "**********" at bounding box center [487, 14] width 975 height 22
click at [719, 12] on link "**********" at bounding box center [709, 12] width 60 height 10
